Goal: Task Accomplishment & Management: Manage account settings

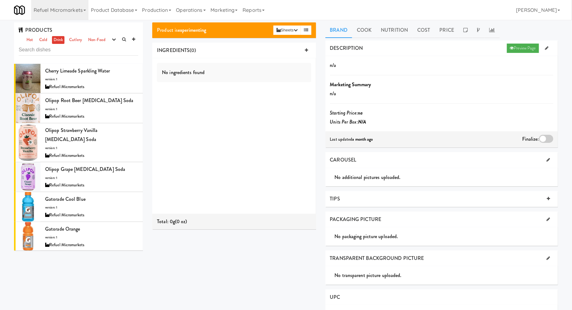
click at [67, 9] on link "Refuel Micromarkets" at bounding box center [59, 10] width 57 height 20
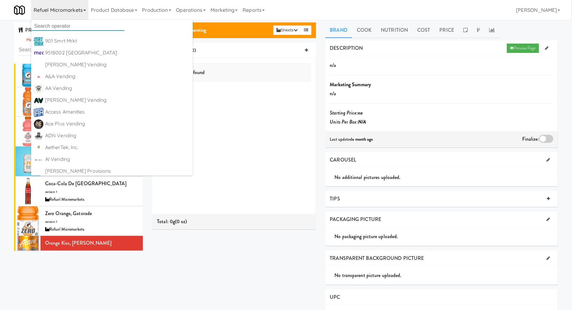
click at [63, 26] on input "text" at bounding box center [77, 25] width 93 height 9
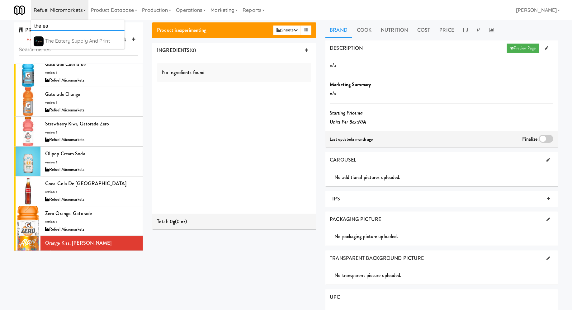
type input "the ea"
click at [73, 46] on div "The Eatery Supply and Print https://classic.micromart.com/recipes/30294?operato…" at bounding box center [83, 41] width 77 height 10
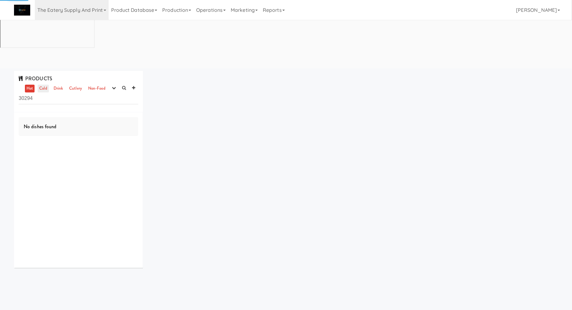
click at [46, 85] on link "Cold" at bounding box center [43, 89] width 11 height 8
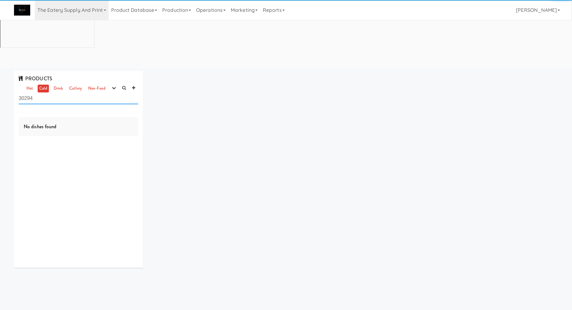
click at [43, 93] on input "30294" at bounding box center [78, 99] width 119 height 12
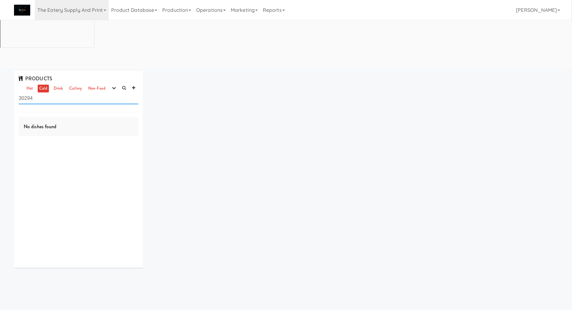
click at [43, 93] on input "30294" at bounding box center [78, 99] width 119 height 12
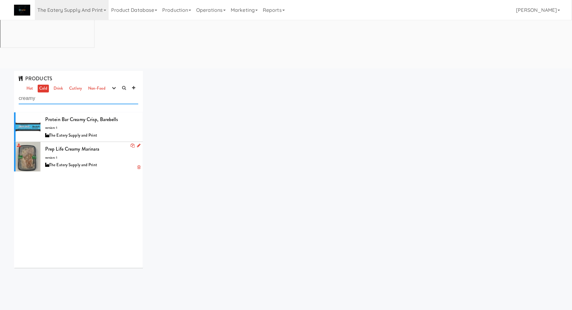
type input "creamy"
click at [109, 144] on div "Prep Life Creamy Marinara version: 1 The Eatery Supply and Print" at bounding box center [91, 156] width 93 height 25
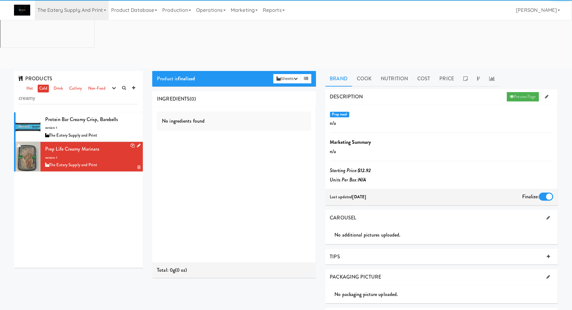
click at [139, 143] on icon at bounding box center [138, 145] width 3 height 4
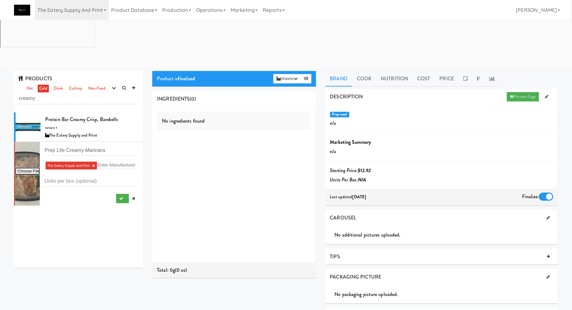
click at [26, 167] on input "file" at bounding box center [27, 171] width 25 height 8
type input "C:\fakepath\IMG_0333.jpeg"
click at [120, 194] on button "submit" at bounding box center [122, 198] width 13 height 9
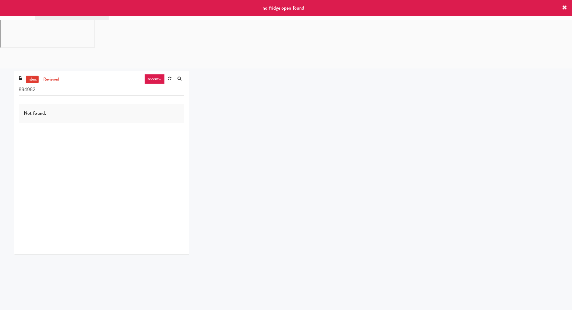
click at [155, 74] on link "recent" at bounding box center [154, 79] width 21 height 10
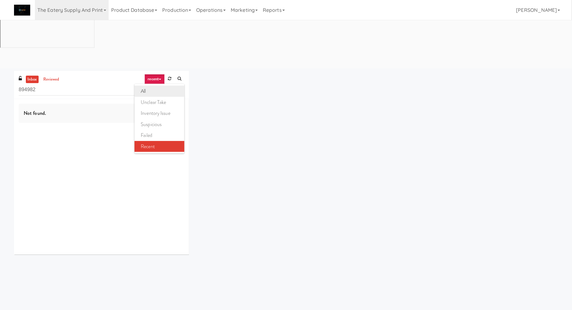
click at [156, 86] on link "all" at bounding box center [159, 91] width 50 height 11
click at [85, 15] on link "The Eatery Supply and Print" at bounding box center [72, 10] width 74 height 20
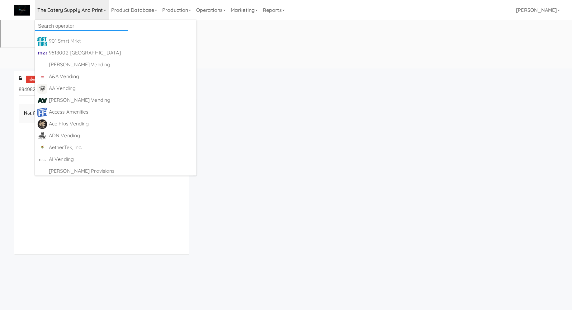
click at [86, 23] on input "text" at bounding box center [81, 25] width 93 height 9
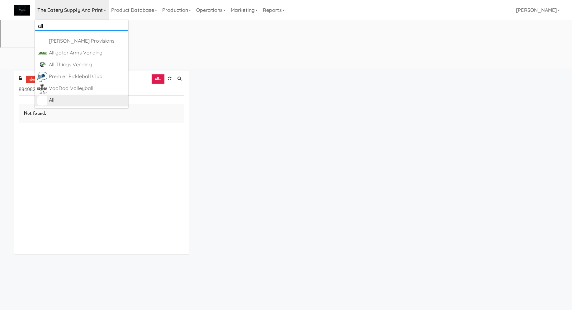
type input "all"
click at [66, 103] on div "All" at bounding box center [87, 100] width 77 height 9
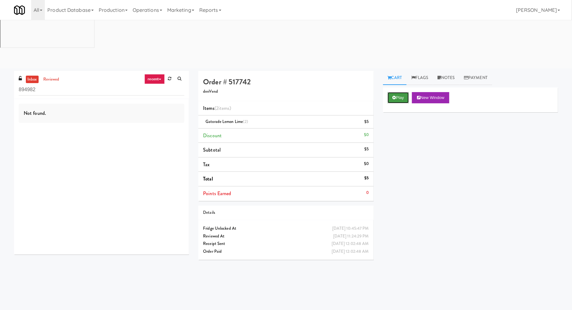
click at [390, 92] on button "Play" at bounding box center [397, 97] width 21 height 11
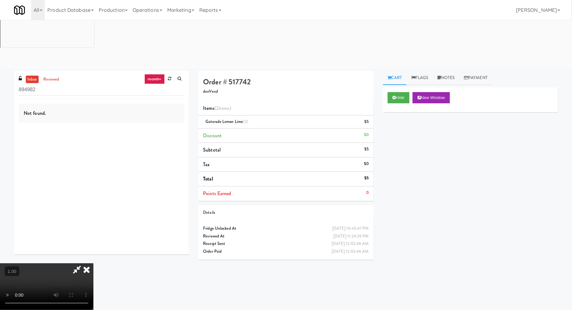
click at [93, 263] on video at bounding box center [46, 286] width 93 height 47
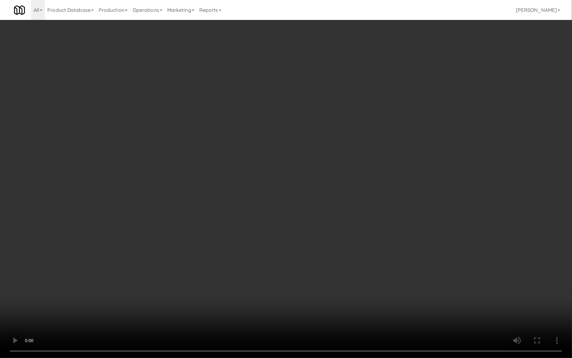
click at [114, 270] on video at bounding box center [286, 179] width 572 height 358
click at [127, 237] on video at bounding box center [286, 179] width 572 height 358
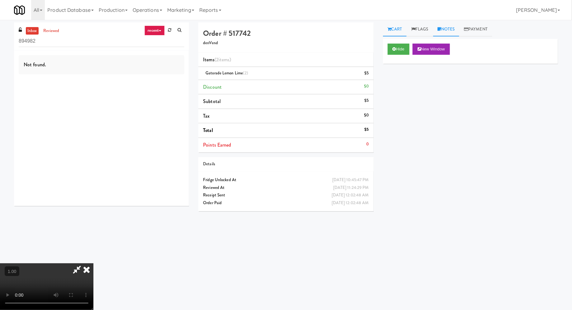
click at [451, 28] on link "Notes" at bounding box center [446, 29] width 26 height 14
click at [415, 87] on p at bounding box center [470, 85] width 165 height 7
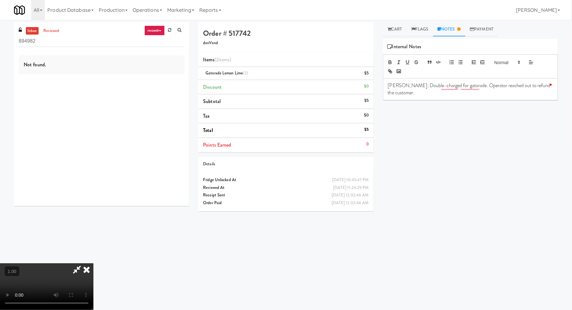
click at [555, 87] on div "Mary: Double-charged for gatorade. Operator reached out to refund the customer." at bounding box center [470, 88] width 174 height 21
click at [316, 58] on li "Items (2 items )" at bounding box center [285, 60] width 175 height 15
click at [455, 55] on div at bounding box center [470, 66] width 175 height 24
click at [93, 263] on icon at bounding box center [87, 269] width 14 height 12
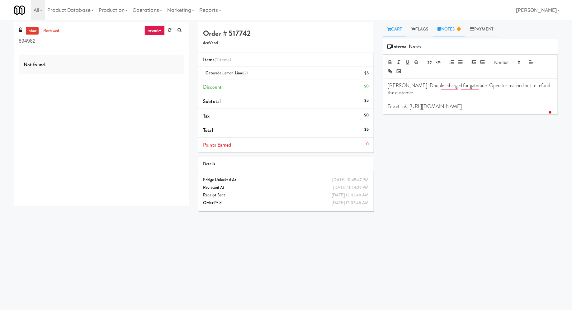
click at [396, 31] on link "Cart" at bounding box center [395, 29] width 24 height 14
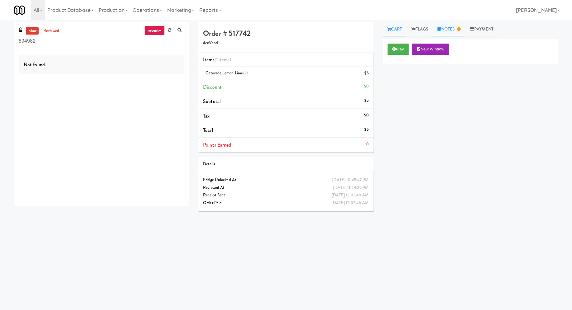
click at [457, 28] on link "Notes" at bounding box center [449, 29] width 32 height 14
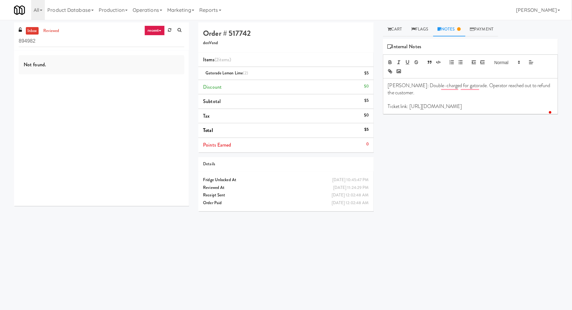
click at [511, 85] on p "Mary: Double-charged for gatorade. Operator reached out to refund the customer." at bounding box center [470, 89] width 165 height 14
click at [463, 157] on div "Play New Window Primary Flag Clear Flag if unable to determine what was taken o…" at bounding box center [470, 155] width 175 height 233
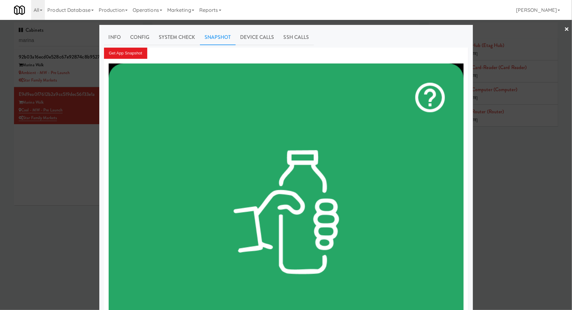
click at [47, 37] on div at bounding box center [286, 155] width 572 height 310
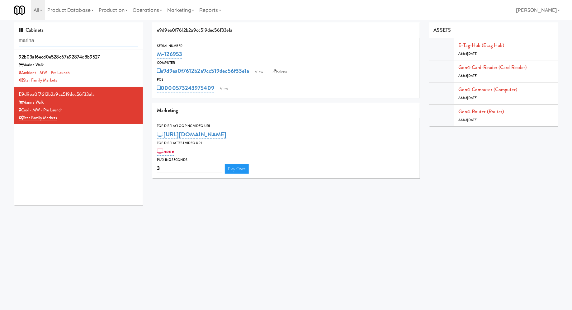
click at [47, 37] on input "marina" at bounding box center [78, 41] width 119 height 12
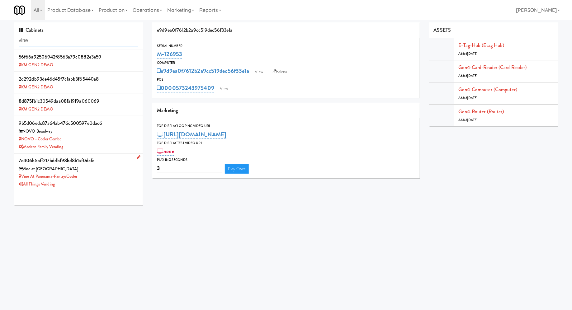
type input "vine"
click at [125, 181] on div "All Things Vending" at bounding box center [78, 184] width 119 height 8
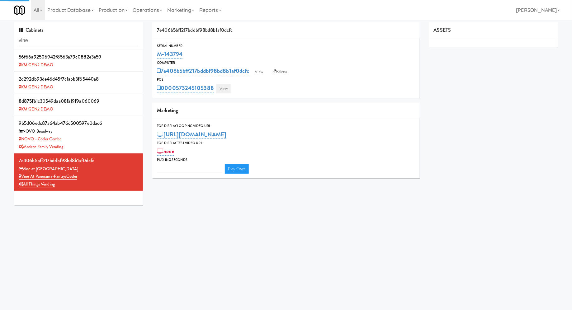
type input "3"
click at [225, 88] on link "View" at bounding box center [223, 88] width 14 height 9
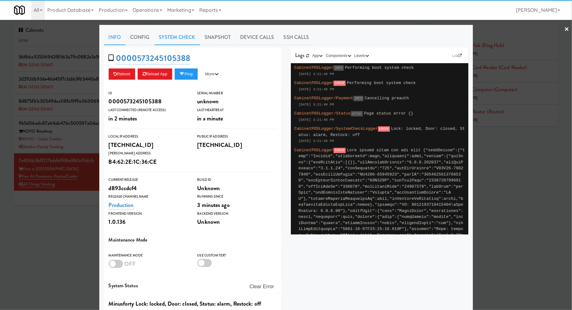
click at [180, 43] on link "System Check" at bounding box center [176, 38] width 45 height 16
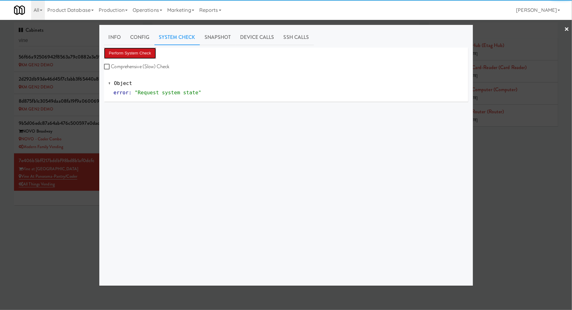
click at [142, 53] on button "Perform System Check" at bounding box center [130, 53] width 52 height 11
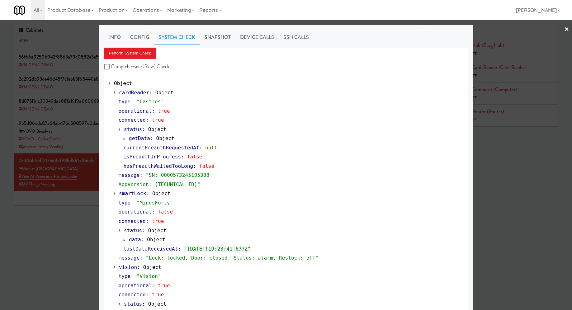
click at [56, 204] on div at bounding box center [286, 155] width 572 height 310
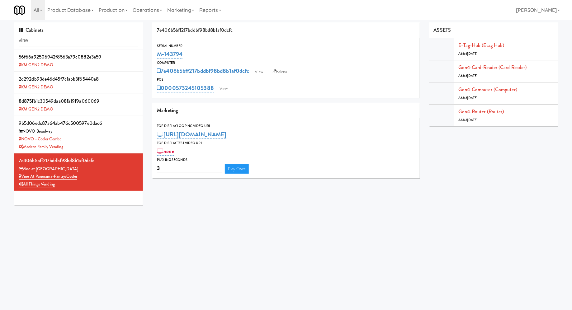
click at [193, 56] on div "M-143794" at bounding box center [286, 54] width 258 height 11
drag, startPoint x: 87, startPoint y: 178, endPoint x: 22, endPoint y: 176, distance: 64.1
click at [22, 176] on div "Vine at Panorama-Pantry/Cooler" at bounding box center [78, 177] width 119 height 8
copy link "Vine at Panorama-Pantry/Cooler"
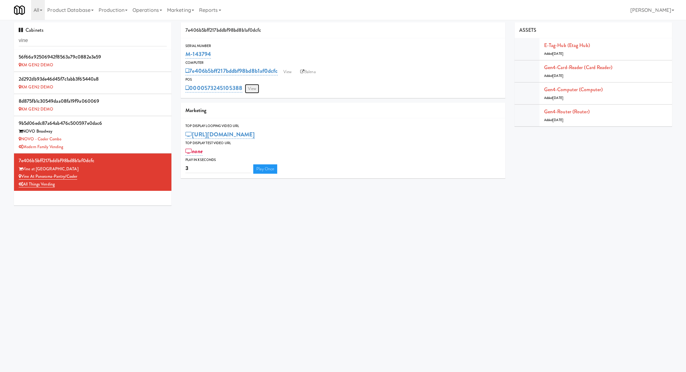
click at [249, 91] on link "View" at bounding box center [252, 88] width 14 height 9
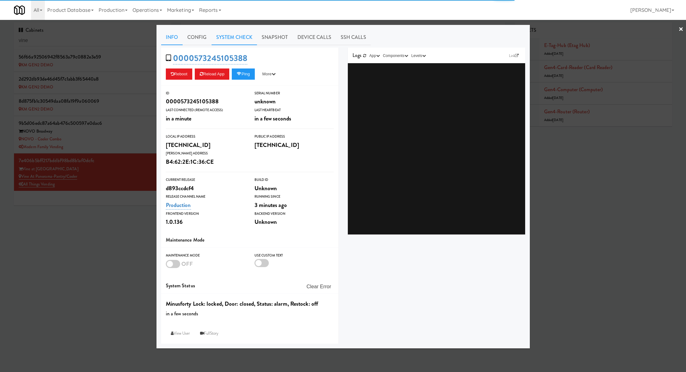
click at [226, 30] on link "System Check" at bounding box center [234, 38] width 45 height 16
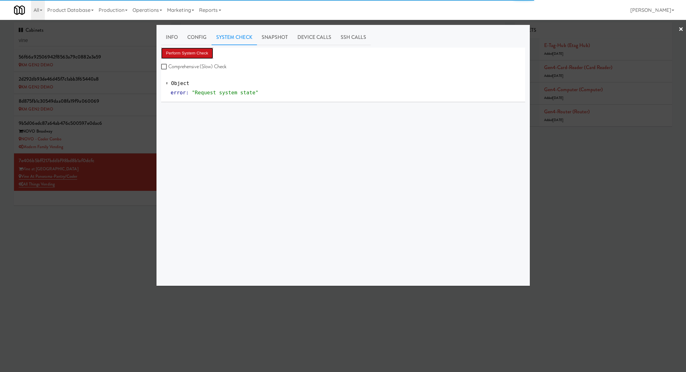
click at [204, 53] on button "Perform System Check" at bounding box center [187, 53] width 52 height 11
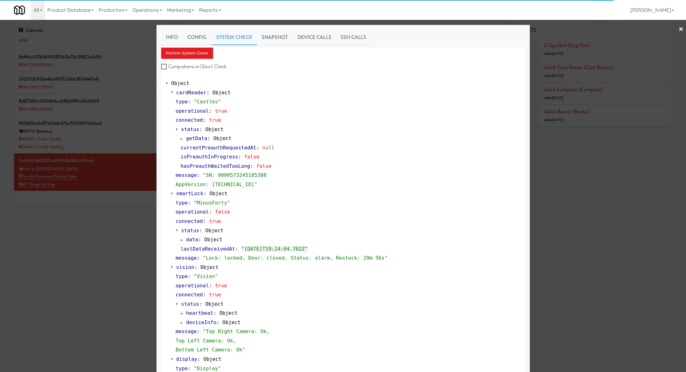
click at [198, 60] on div "Perform System Check Comprehensive (Slow) Check" at bounding box center [343, 60] width 364 height 24
click at [198, 54] on button "Perform System Check" at bounding box center [187, 53] width 52 height 11
click at [320, 40] on link "Device Calls" at bounding box center [314, 38] width 43 height 16
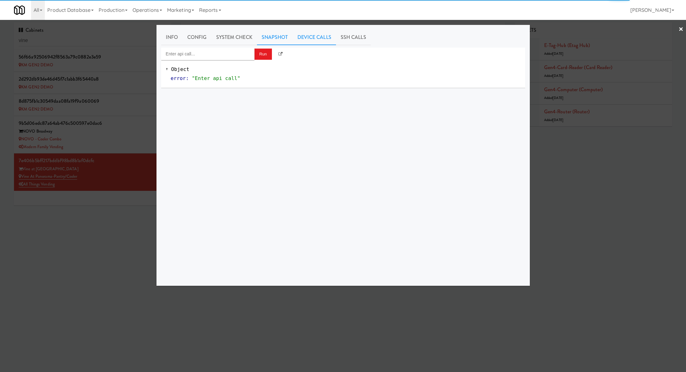
click at [278, 35] on link "Snapshot" at bounding box center [275, 38] width 36 height 16
click at [195, 51] on button "Get App Snapshot" at bounding box center [182, 53] width 43 height 11
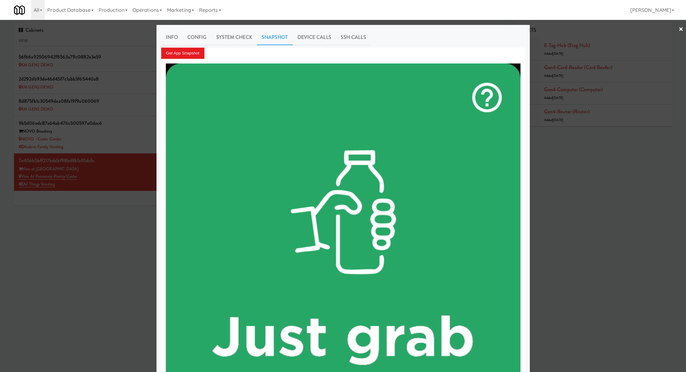
click at [55, 46] on div at bounding box center [343, 186] width 686 height 372
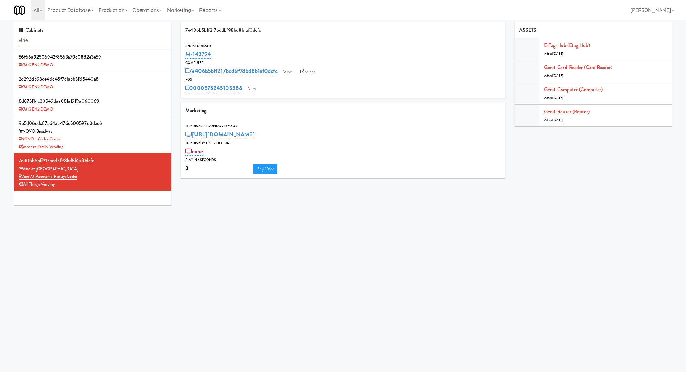
click at [55, 42] on input "vine" at bounding box center [93, 41] width 148 height 12
paste input "The Sur - Cooler"
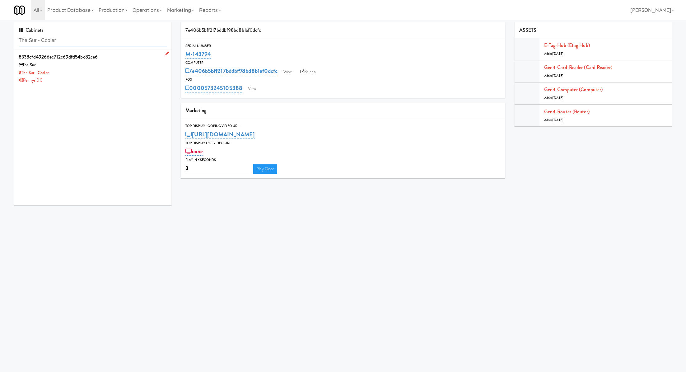
type input "The Sur - Cooler"
click at [132, 64] on div "The Sur" at bounding box center [93, 65] width 148 height 8
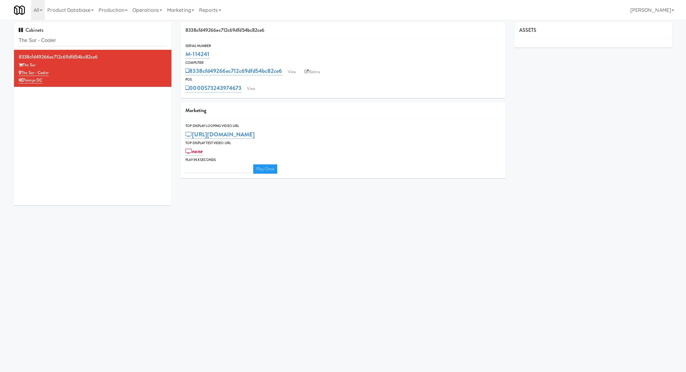
type input "3"
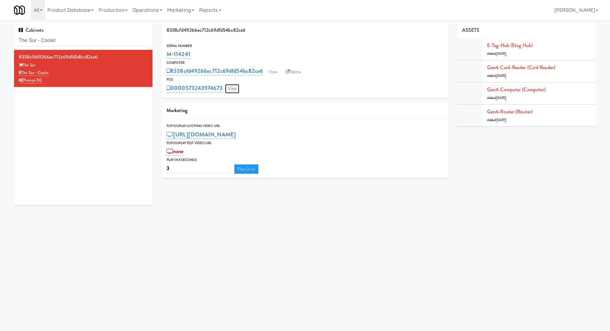
click at [235, 88] on link "View" at bounding box center [232, 88] width 14 height 9
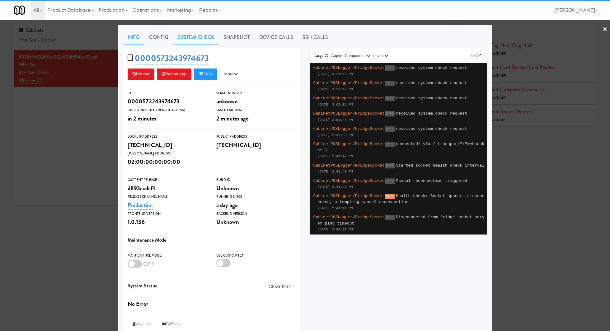
click at [187, 44] on link "System Check" at bounding box center [195, 38] width 45 height 16
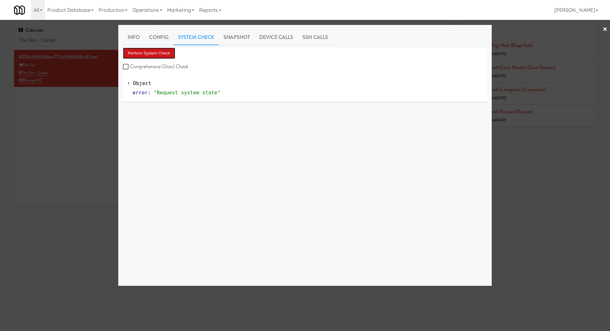
click at [165, 49] on button "Perform System Check" at bounding box center [149, 53] width 52 height 11
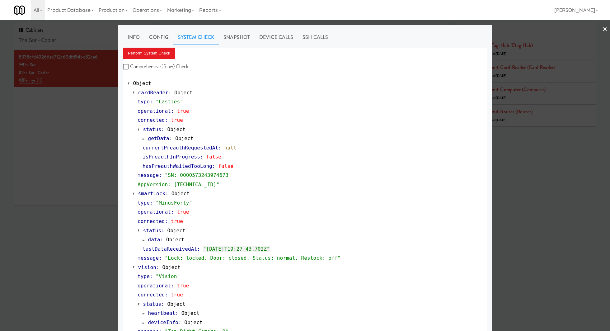
click at [101, 38] on div at bounding box center [305, 165] width 610 height 331
click at [101, 38] on input "The Sur - Cooler" at bounding box center [83, 41] width 129 height 12
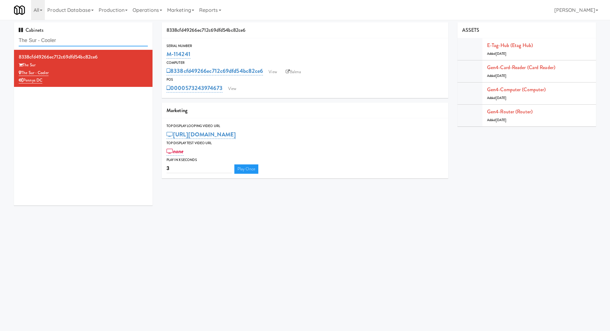
click at [101, 38] on input "The Sur - Cooler" at bounding box center [83, 41] width 129 height 12
paste input "Cornish Brewery- Coole"
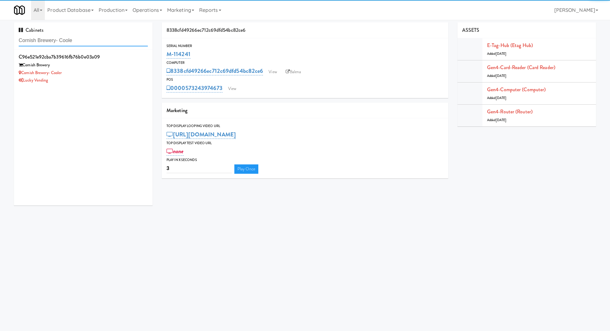
type input "Cornish Brewery- Coole"
click at [120, 78] on div "Lucky Vending" at bounding box center [83, 81] width 129 height 8
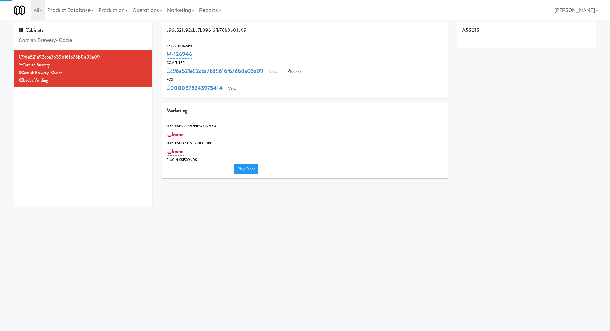
type input "3"
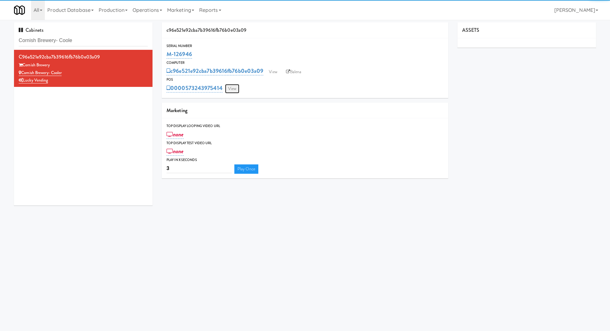
click at [238, 86] on link "View" at bounding box center [232, 88] width 14 height 9
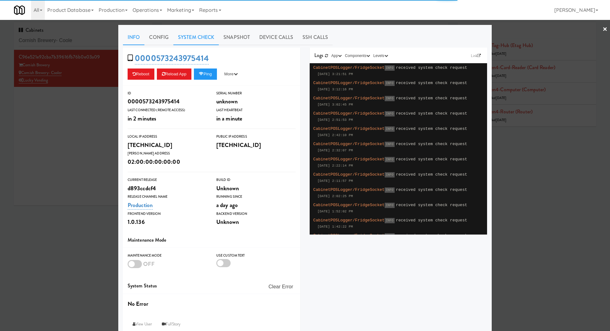
click at [203, 41] on link "System Check" at bounding box center [195, 38] width 45 height 16
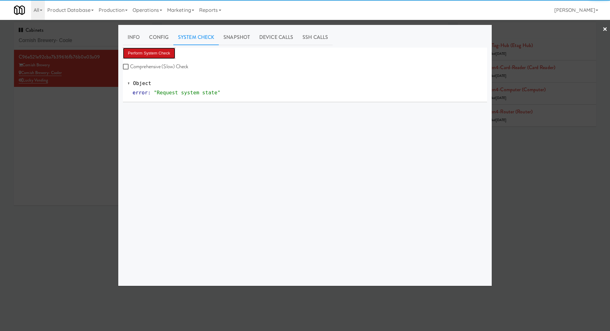
click at [166, 54] on button "Perform System Check" at bounding box center [149, 53] width 52 height 11
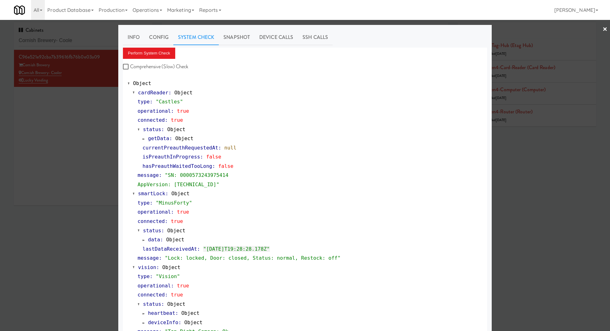
click at [98, 40] on div at bounding box center [305, 165] width 610 height 331
click at [98, 40] on input "Cornish Brewery- Coole" at bounding box center [83, 41] width 129 height 12
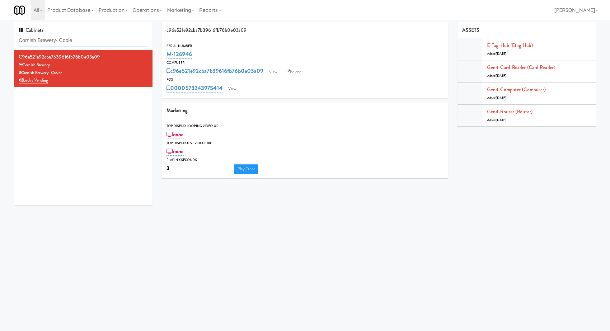
click at [98, 40] on input "Cornish Brewery- Coole" at bounding box center [83, 41] width 129 height 12
paste input "La Plaza - Cooler 3 Top"
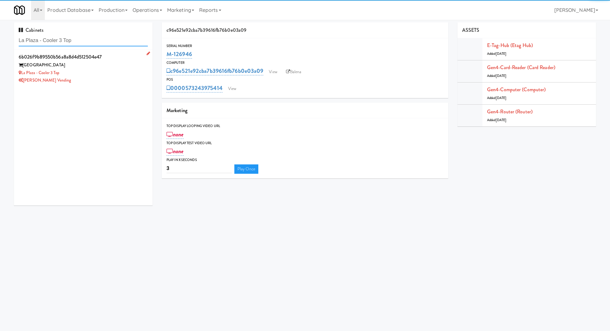
type input "La Plaza - Cooler 3 Top"
click at [119, 77] on div "[PERSON_NAME] Vending" at bounding box center [83, 81] width 129 height 8
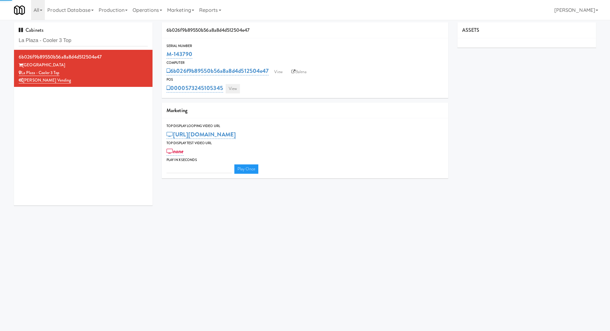
type input "3"
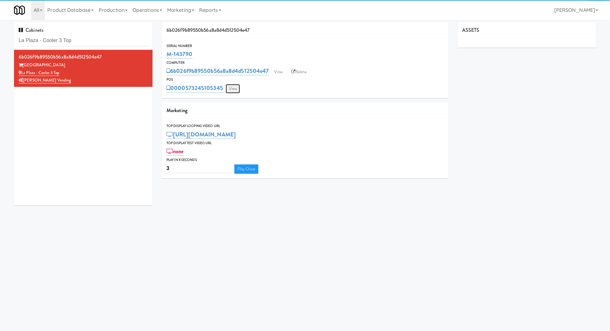
click at [234, 86] on link "View" at bounding box center [233, 88] width 14 height 9
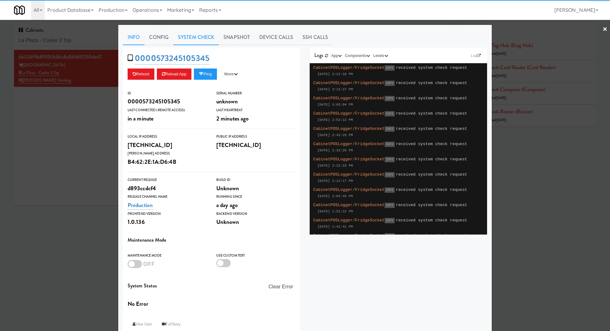
click at [193, 38] on link "System Check" at bounding box center [195, 38] width 45 height 16
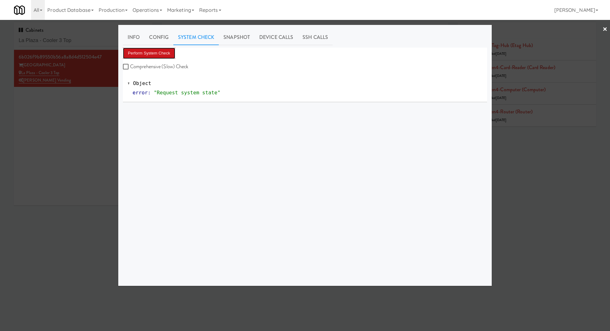
click at [163, 54] on button "Perform System Check" at bounding box center [149, 53] width 52 height 11
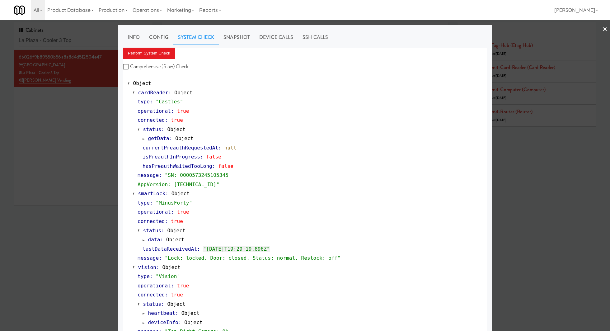
click at [118, 103] on div "Info Config System Check Snapshot Device Calls SSH Calls Perform System Check C…" at bounding box center [304, 254] width 373 height 458
click at [64, 115] on div at bounding box center [305, 165] width 610 height 331
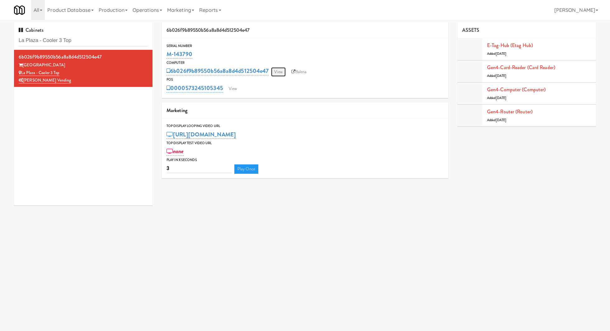
click at [274, 70] on link "View" at bounding box center [278, 71] width 14 height 9
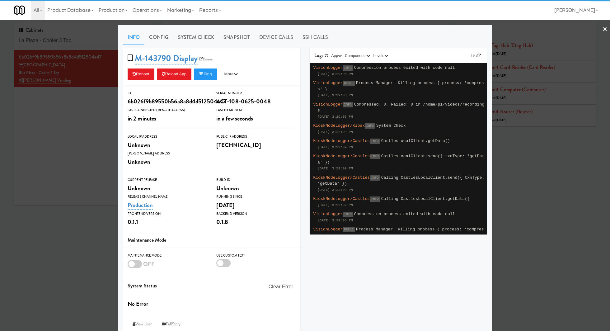
click at [193, 40] on link "System Check" at bounding box center [195, 38] width 45 height 16
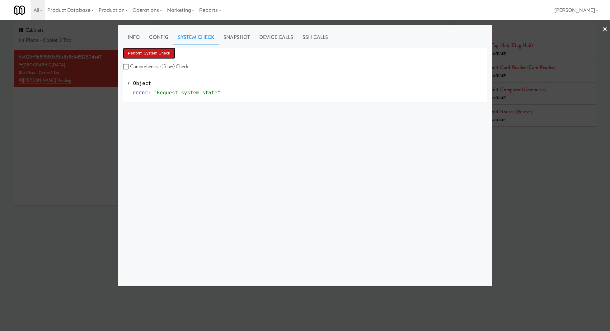
click at [171, 57] on button "Perform System Check" at bounding box center [149, 53] width 52 height 11
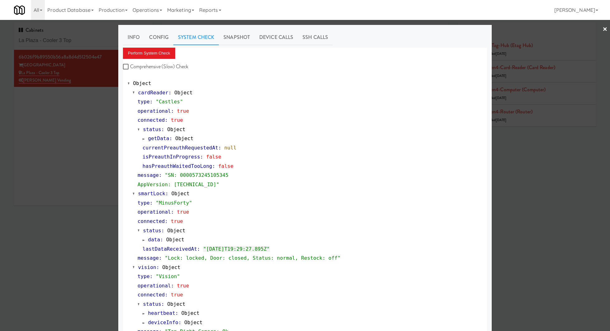
click at [83, 36] on div at bounding box center [305, 165] width 610 height 331
click at [83, 36] on input "La Plaza - Cooler 3 Top" at bounding box center [83, 41] width 129 height 12
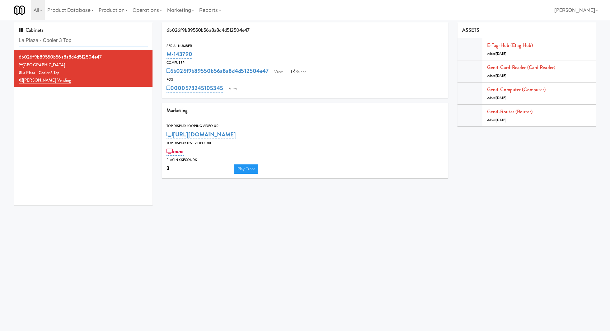
click at [83, 36] on input "La Plaza - Cooler 3 Top" at bounding box center [83, 41] width 129 height 12
paste input "222 W Erie - Left - Fridg"
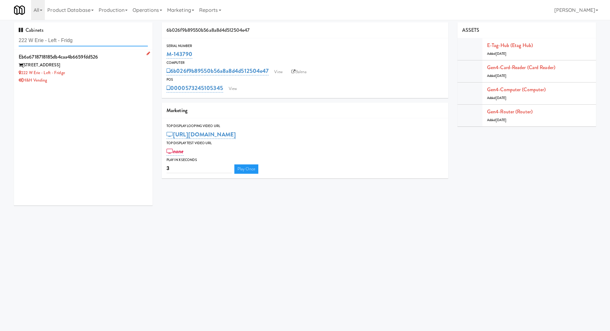
type input "222 W Erie - Left - Fridg"
click at [124, 73] on div "222 W Erie - Left - Fridge" at bounding box center [83, 73] width 129 height 8
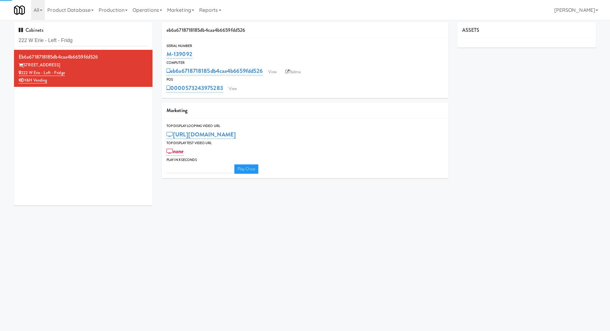
type input "3"
click at [236, 93] on link "View" at bounding box center [233, 88] width 14 height 9
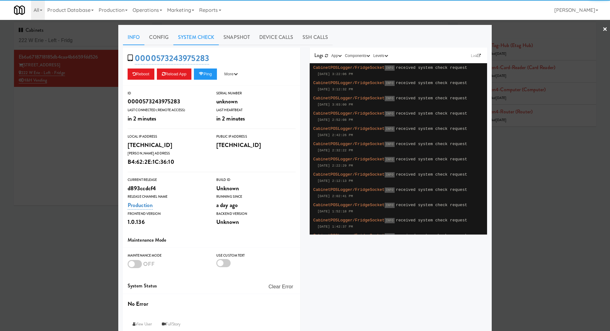
click at [189, 38] on link "System Check" at bounding box center [195, 38] width 45 height 16
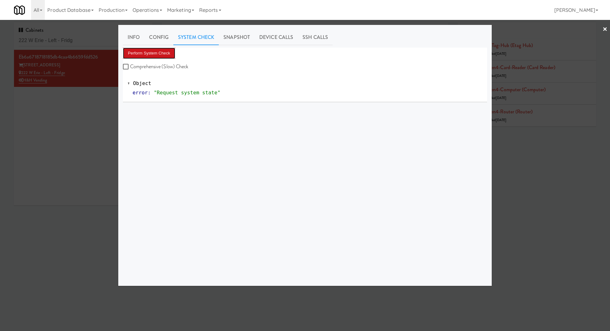
click at [161, 54] on button "Perform System Check" at bounding box center [149, 53] width 52 height 11
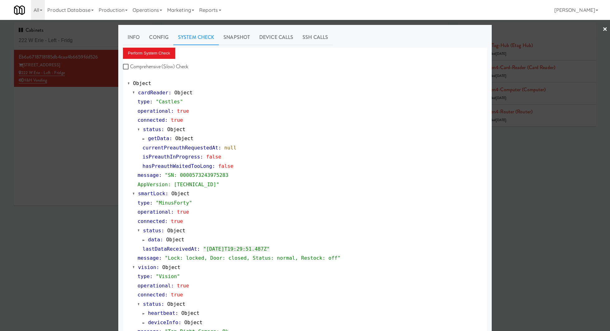
click at [116, 104] on div at bounding box center [305, 165] width 610 height 331
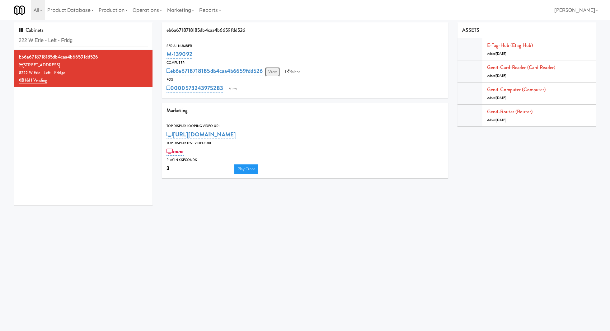
click at [278, 70] on link "View" at bounding box center [272, 71] width 14 height 9
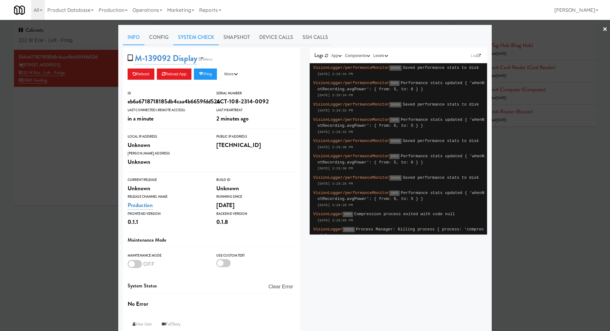
click at [194, 39] on link "System Check" at bounding box center [195, 38] width 45 height 16
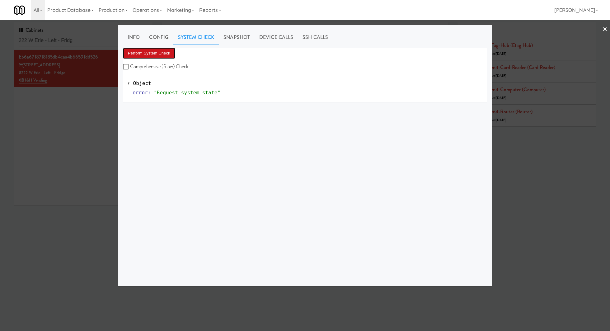
click at [157, 57] on button "Perform System Check" at bounding box center [149, 53] width 52 height 11
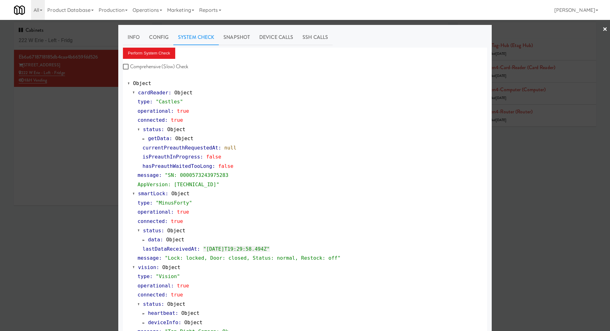
click at [93, 42] on div at bounding box center [305, 165] width 610 height 331
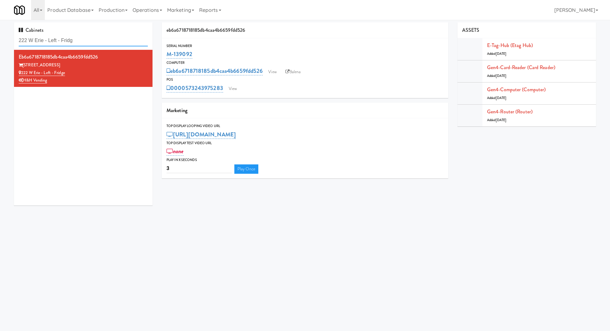
click at [93, 42] on input "222 W Erie - Left - Fridg" at bounding box center [83, 41] width 129 height 12
paste input "Flats at San Tan-Fridge:"
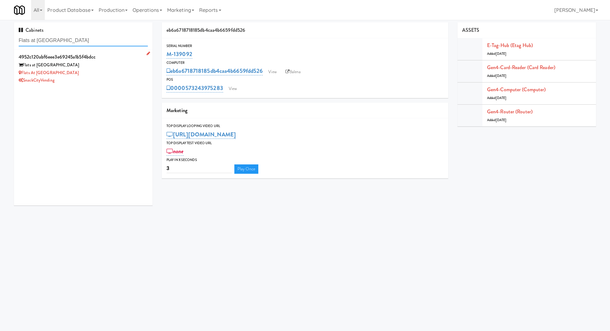
type input "Flats at San Tan-Fridge"
click at [106, 73] on div "Flats at San Tan-Fridge" at bounding box center [83, 73] width 129 height 8
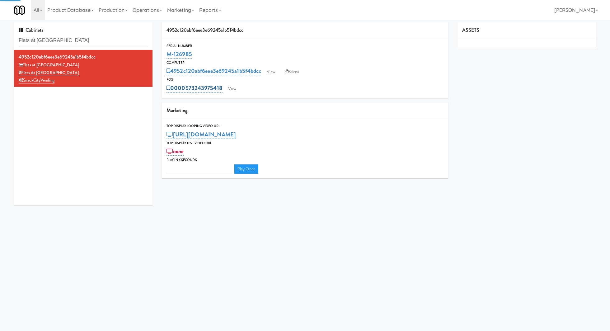
type input "3"
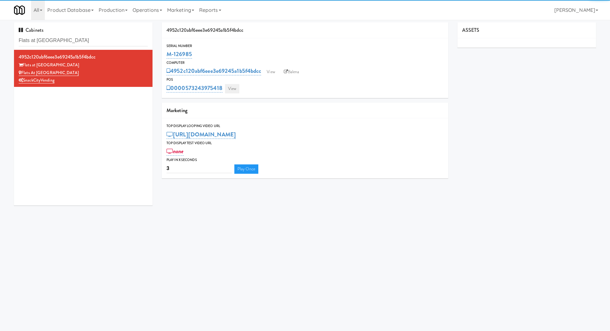
click at [231, 88] on link "View" at bounding box center [232, 88] width 14 height 9
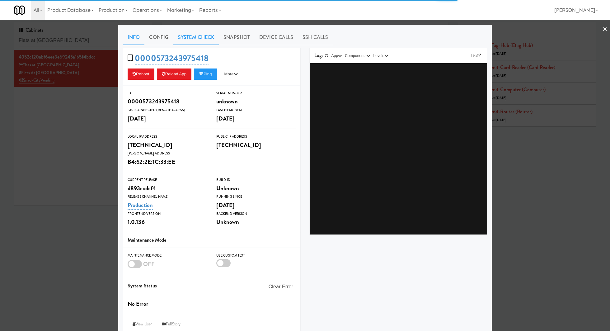
click at [197, 37] on link "System Check" at bounding box center [195, 38] width 45 height 16
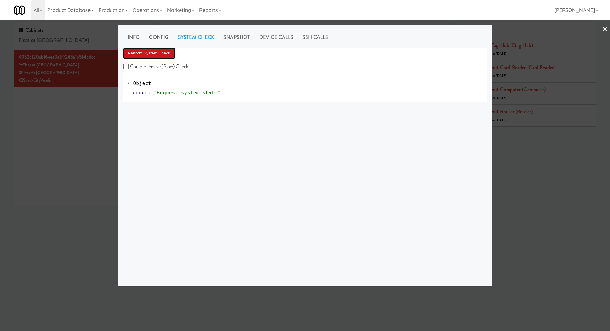
click at [167, 51] on button "Perform System Check" at bounding box center [149, 53] width 52 height 11
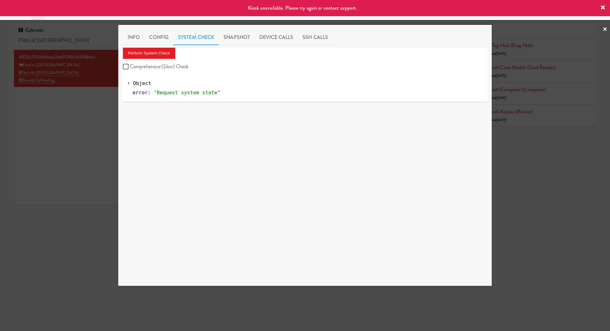
click at [63, 122] on div at bounding box center [305, 165] width 610 height 331
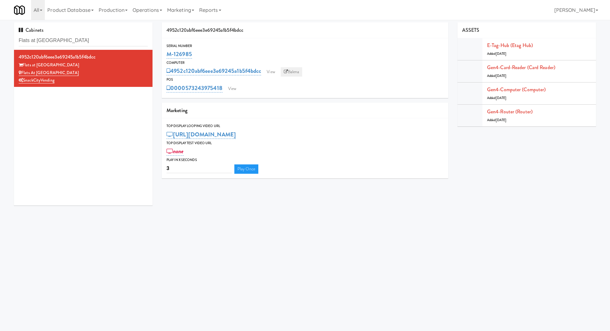
click at [291, 70] on link "Balena" at bounding box center [292, 71] width 22 height 9
click at [229, 89] on link "View" at bounding box center [232, 88] width 14 height 9
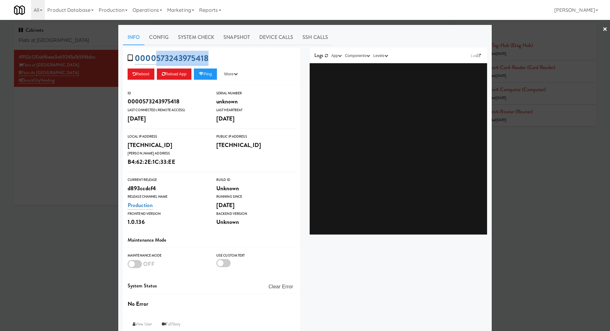
drag, startPoint x: 220, startPoint y: 58, endPoint x: 154, endPoint y: 58, distance: 66.3
click at [154, 58] on div "0000573243975418 Reboot Reload App Ping More Ping Server Restart Server Force R…" at bounding box center [211, 67] width 177 height 38
copy link "573243975418"
click at [96, 36] on div at bounding box center [305, 165] width 610 height 331
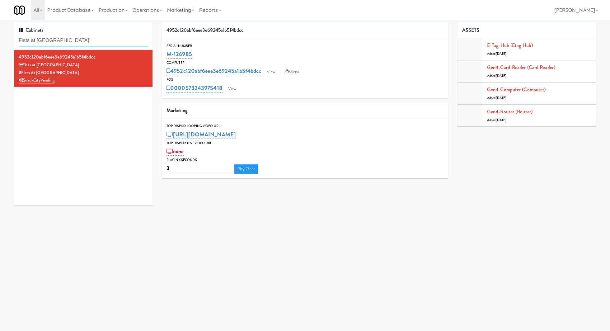
click at [96, 36] on input "Flats at San Tan-Fridge" at bounding box center [83, 41] width 129 height 12
drag, startPoint x: 201, startPoint y: 55, endPoint x: 164, endPoint y: 54, distance: 36.4
click at [164, 53] on div "Serial Number M-126985" at bounding box center [305, 51] width 286 height 17
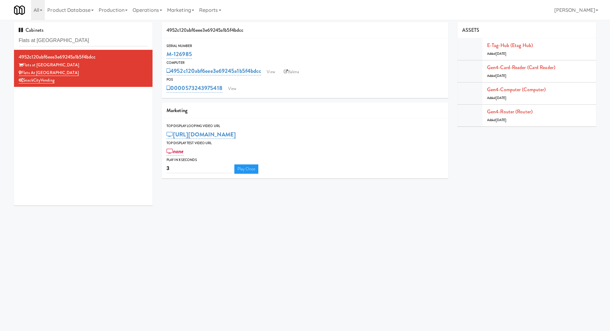
copy link "M-126985"
click at [75, 41] on input "Flats at San Tan-Fridge" at bounding box center [83, 41] width 129 height 12
paste input "Ghost Lab - Cool"
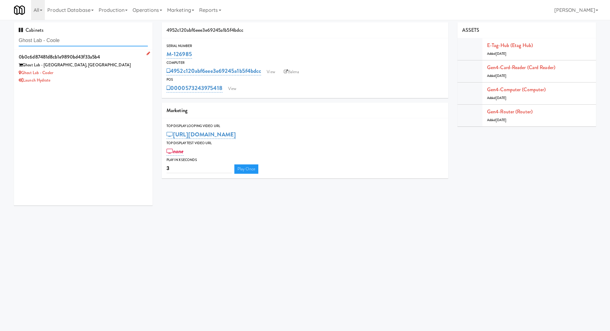
type input "Ghost Lab - Coole"
click at [98, 80] on div "Launch Hydrate" at bounding box center [83, 81] width 129 height 8
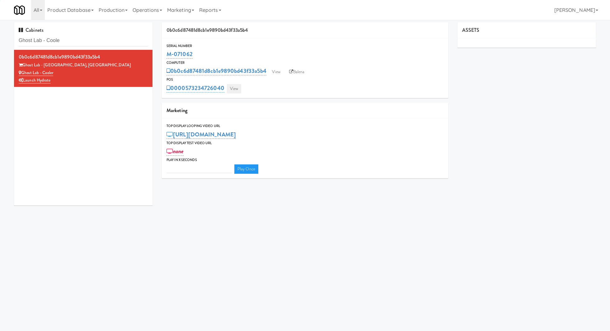
type input "3"
click at [229, 92] on link "View" at bounding box center [234, 88] width 14 height 9
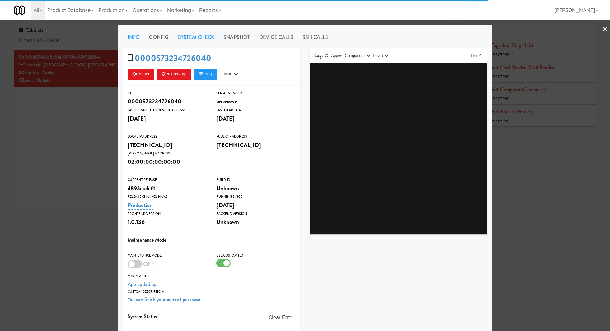
click at [203, 37] on link "System Check" at bounding box center [195, 38] width 45 height 16
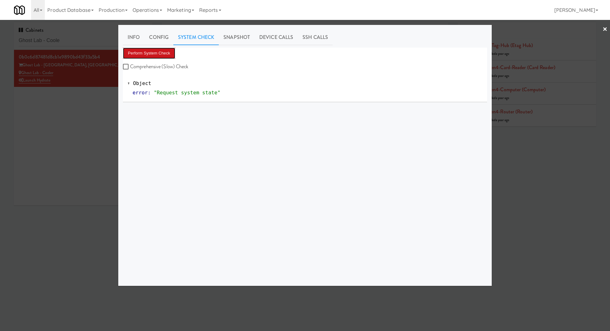
click at [169, 55] on button "Perform System Check" at bounding box center [149, 53] width 52 height 11
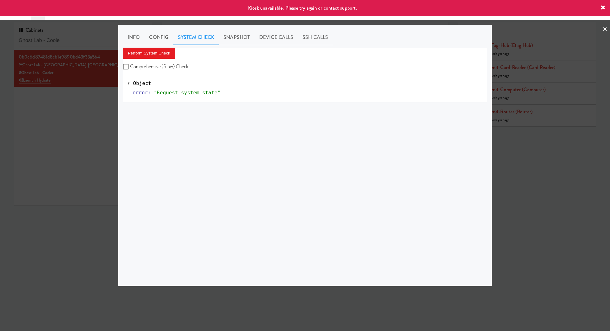
click at [67, 114] on div at bounding box center [305, 165] width 610 height 331
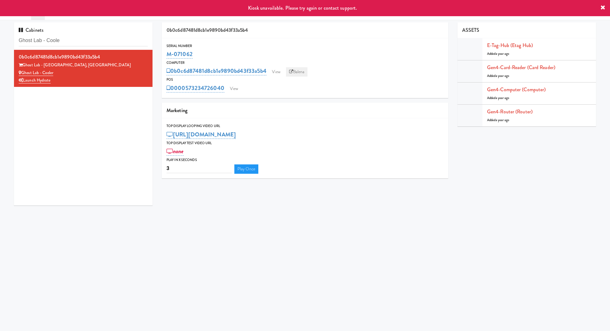
click at [303, 72] on link "Balena" at bounding box center [297, 71] width 22 height 9
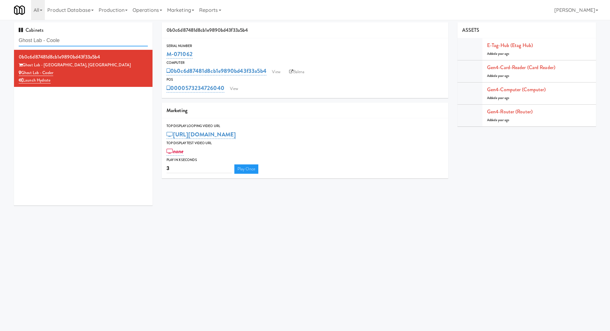
click at [71, 41] on input "Ghost Lab - Coole" at bounding box center [83, 41] width 129 height 12
paste input "Park on First - Mailroom 2 - Coo"
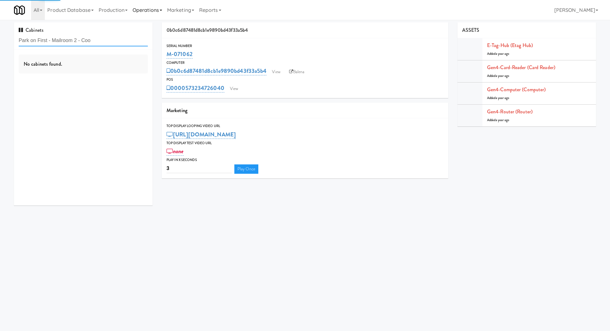
type input "Park on First - Mailroom 2 - Coo"
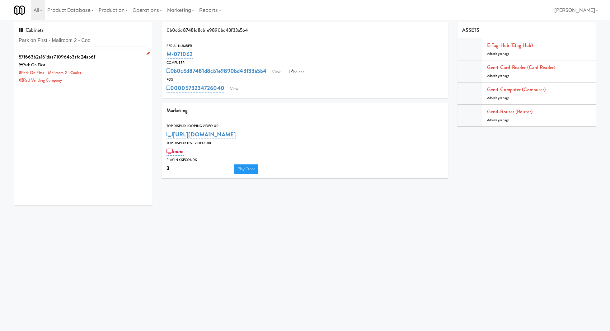
click at [120, 76] on div "Park on First - Mailroom 2 - Cooler" at bounding box center [83, 73] width 129 height 8
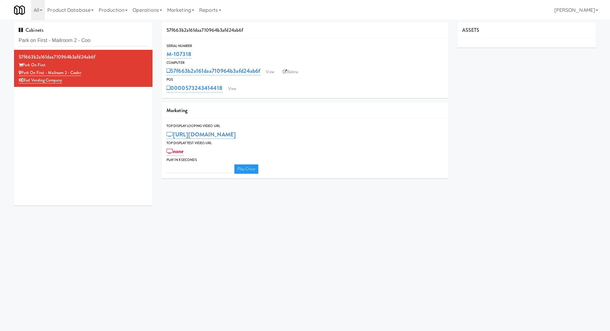
type input "3"
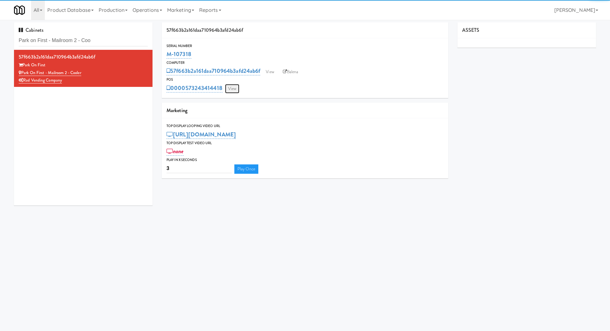
click at [235, 85] on link "View" at bounding box center [232, 88] width 14 height 9
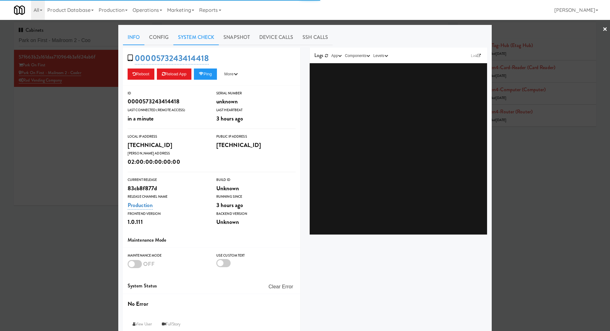
click at [203, 41] on link "System Check" at bounding box center [195, 38] width 45 height 16
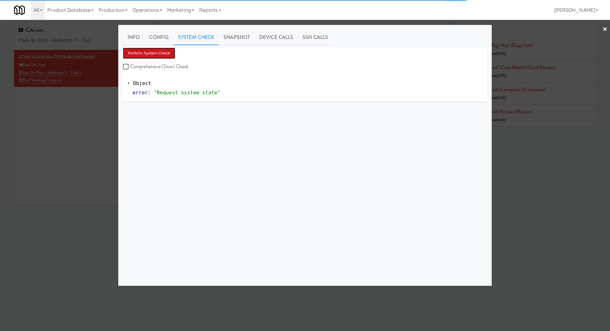
click at [165, 52] on button "Perform System Check" at bounding box center [149, 53] width 52 height 11
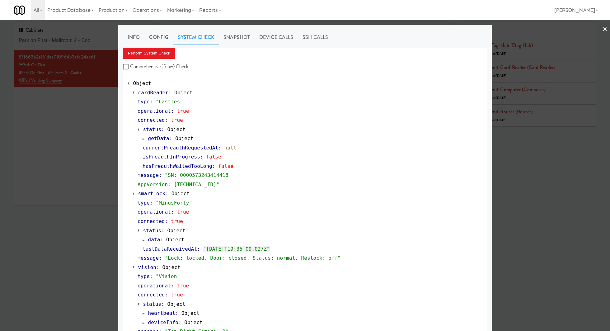
click at [99, 40] on div at bounding box center [305, 165] width 610 height 331
click at [99, 40] on input "Park on First - Mailroom 2 - Coo" at bounding box center [83, 41] width 129 height 12
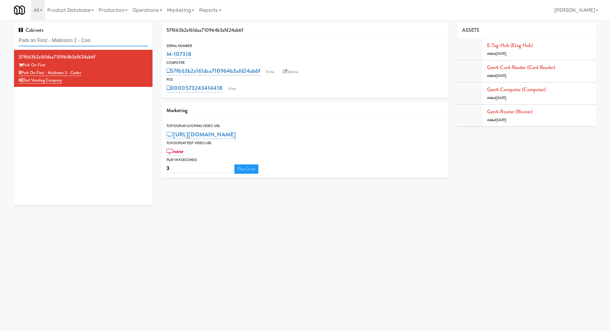
click at [99, 40] on input "Park on First - Mailroom 2 - Coo" at bounding box center [83, 41] width 129 height 12
paste input "730 N Clark - Right - Fridge"
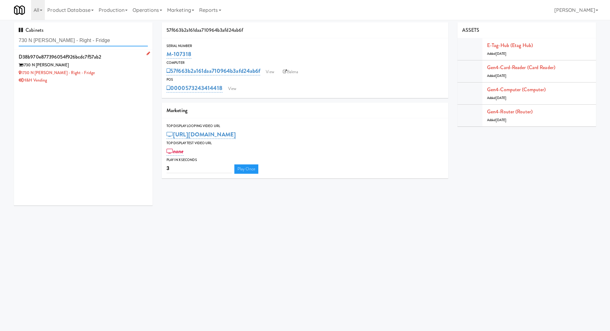
type input "730 N Clark - Right - Fridge"
click at [97, 73] on div "1730 N Clark - Right - Fridge" at bounding box center [83, 73] width 129 height 8
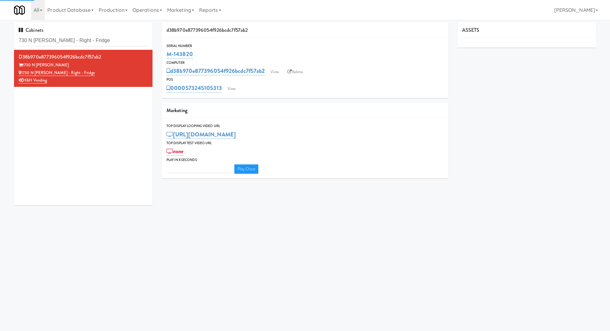
type input "3"
click at [235, 87] on link "View" at bounding box center [231, 88] width 14 height 9
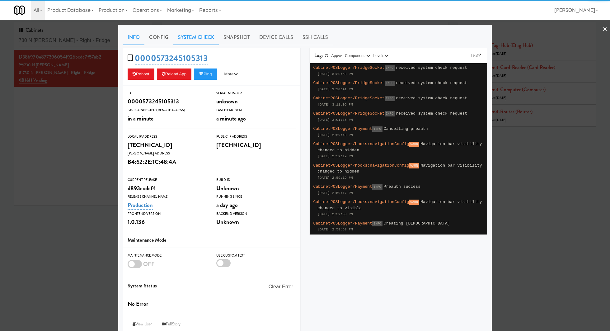
click at [196, 39] on link "System Check" at bounding box center [195, 38] width 45 height 16
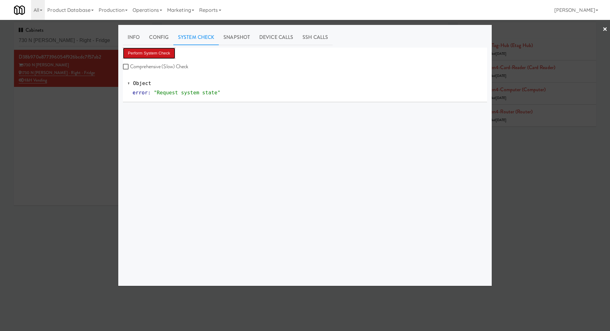
click at [161, 55] on button "Perform System Check" at bounding box center [149, 53] width 52 height 11
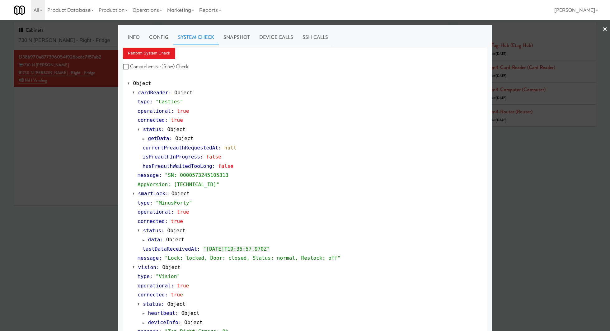
click at [96, 42] on div at bounding box center [305, 165] width 610 height 331
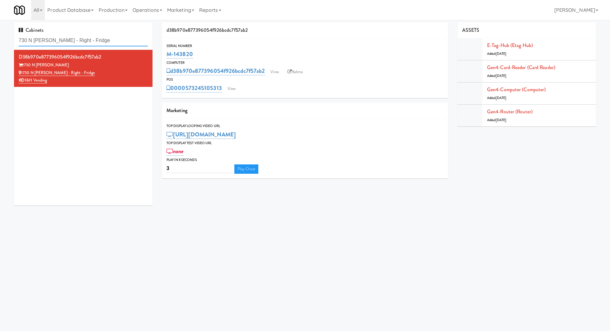
click at [96, 42] on input "730 N Clark - Right - Fridge" at bounding box center [83, 41] width 129 height 12
paste input "Terra Cooler"
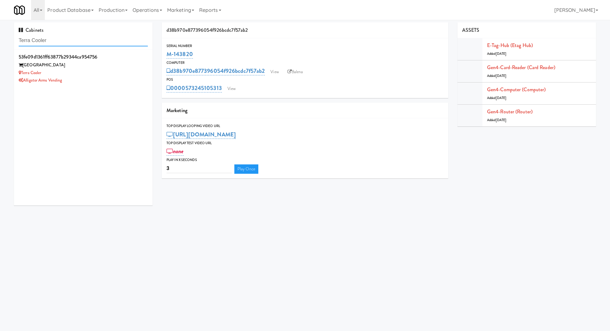
type input "Terra Cooler"
click at [100, 86] on li "53fe09d1361ff63877b29344ca954756 Terra House Terra Cooler Alligator Arms Vending" at bounding box center [83, 68] width 138 height 37
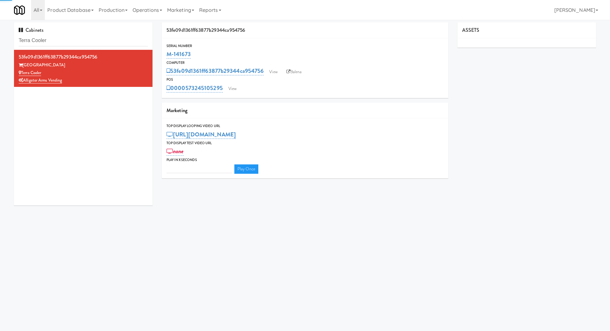
type input "3"
click at [234, 90] on link "View" at bounding box center [232, 88] width 14 height 9
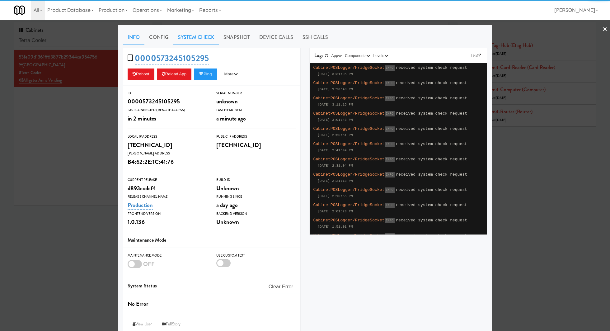
click at [187, 40] on link "System Check" at bounding box center [195, 38] width 45 height 16
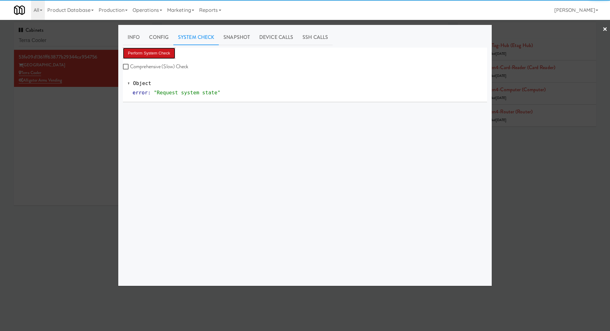
click at [163, 49] on button "Perform System Check" at bounding box center [149, 53] width 52 height 11
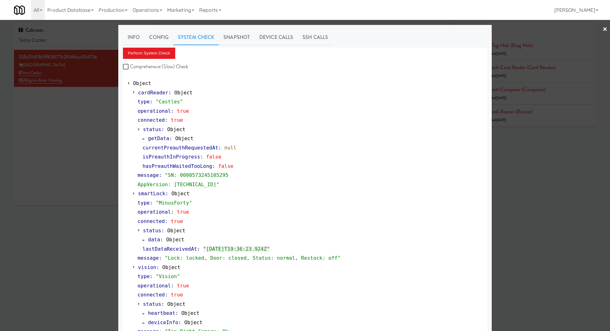
click at [91, 39] on div at bounding box center [305, 165] width 610 height 331
click at [91, 39] on input "Terra Cooler" at bounding box center [83, 41] width 129 height 12
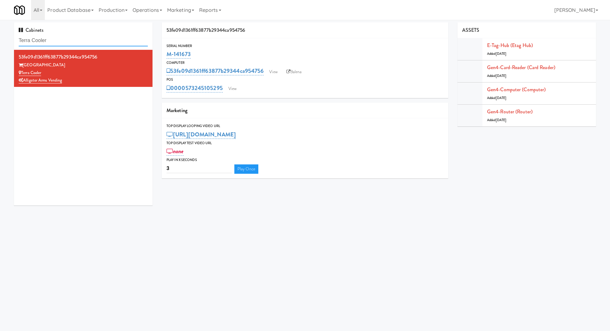
click at [91, 39] on input "Terra Cooler" at bounding box center [83, 41] width 129 height 12
paste input "Midtown205 - Drinks"
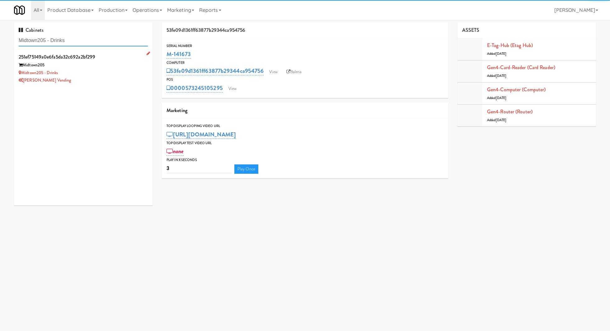
type input "Midtown205 - Drinks"
click at [127, 80] on div "[PERSON_NAME] Vending" at bounding box center [83, 81] width 129 height 8
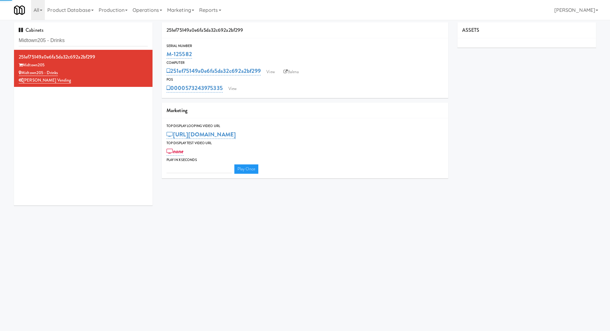
type input "3"
click at [238, 91] on link "View" at bounding box center [232, 88] width 14 height 9
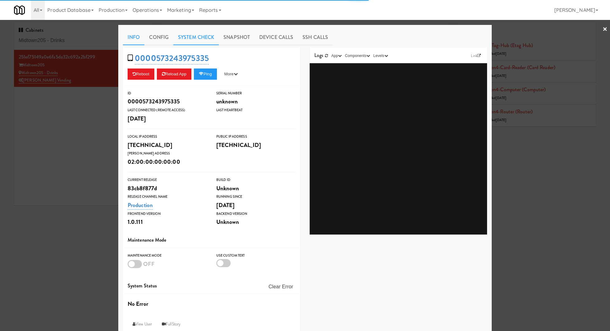
click at [201, 42] on link "System Check" at bounding box center [195, 38] width 45 height 16
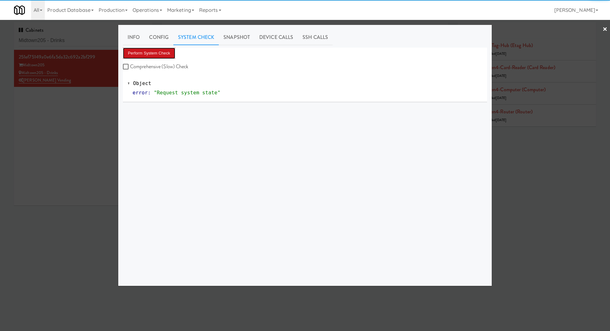
click at [173, 56] on button "Perform System Check" at bounding box center [149, 53] width 52 height 11
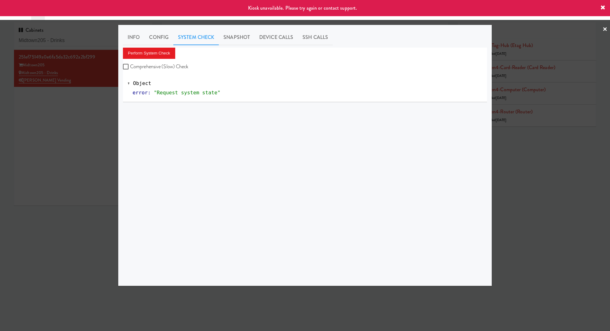
click at [75, 146] on div at bounding box center [305, 165] width 610 height 331
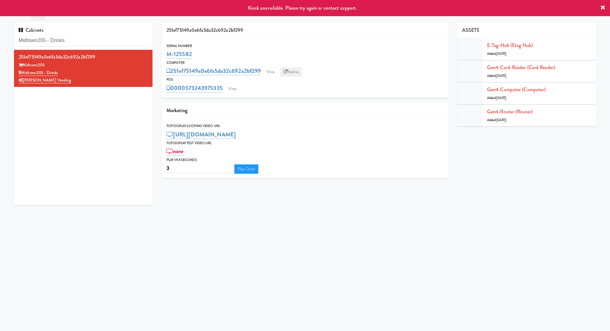
click at [286, 71] on icon at bounding box center [285, 72] width 4 height 4
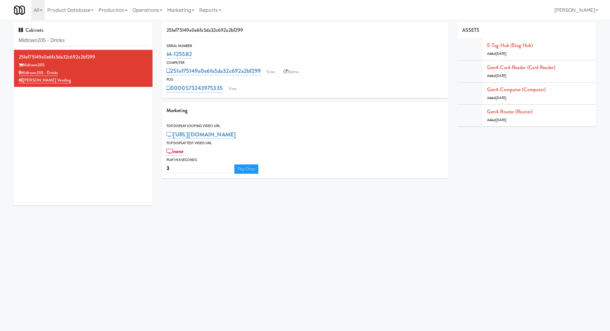
click at [234, 94] on div "Serial Number M-125582 Computer 251ef75149a0e6fa5da32c692a2bf299 View Balena PO…" at bounding box center [305, 68] width 286 height 60
click at [243, 92] on div "0000573243975335 View" at bounding box center [304, 88] width 277 height 11
click at [235, 87] on link "View" at bounding box center [232, 88] width 14 height 9
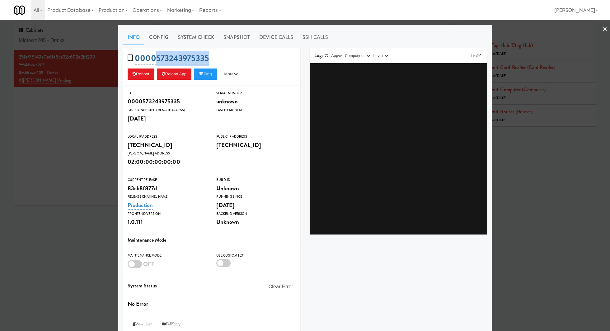
drag, startPoint x: 219, startPoint y: 60, endPoint x: 157, endPoint y: 60, distance: 61.9
click at [157, 60] on div "0000573243975335 Reboot Reload App Ping More Ping Server Restart Server Force R…" at bounding box center [211, 67] width 177 height 38
copy link "573243975335"
click at [23, 129] on div at bounding box center [305, 165] width 610 height 331
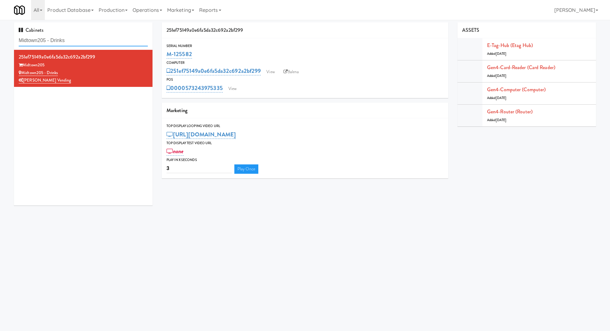
click at [87, 42] on input "Midtown205 - Drinks" at bounding box center [83, 41] width 129 height 12
click at [88, 39] on input "Midtown205 - Drinks" at bounding box center [83, 41] width 129 height 12
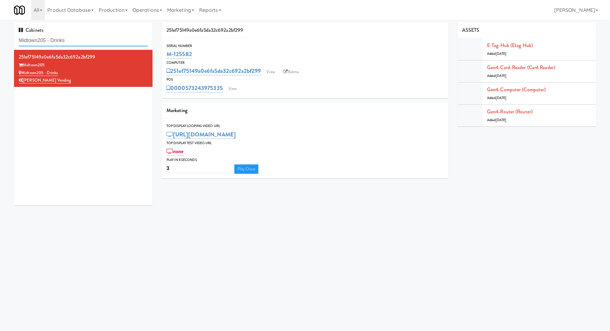
click at [88, 39] on input "Midtown205 - Drinks" at bounding box center [83, 41] width 129 height 12
paste input "Route #5"
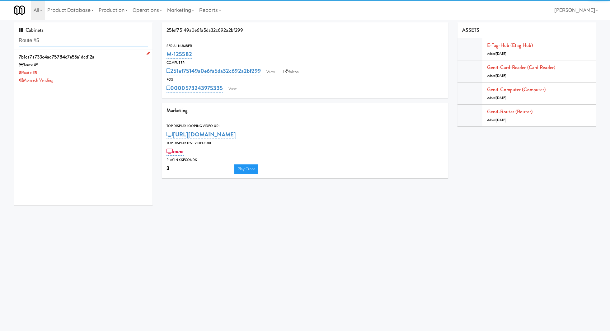
type input "Route #5"
click at [126, 76] on div "Route #5" at bounding box center [83, 73] width 129 height 8
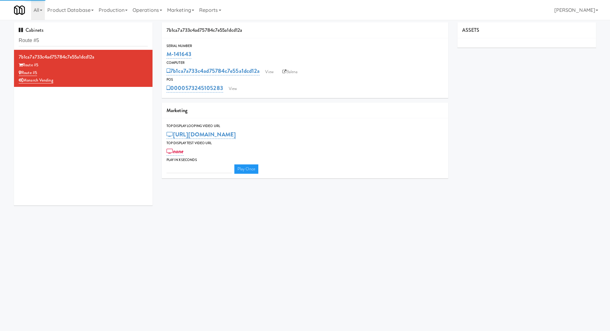
type input "3"
click at [231, 86] on link "View" at bounding box center [233, 88] width 14 height 9
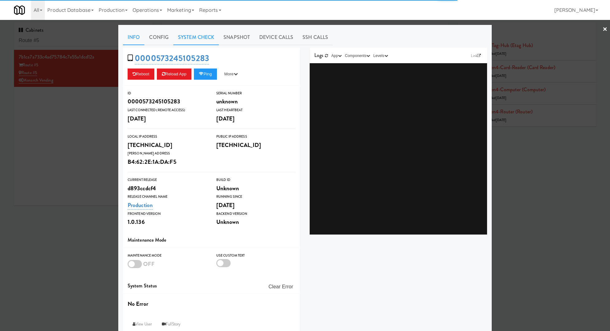
click at [199, 38] on link "System Check" at bounding box center [195, 38] width 45 height 16
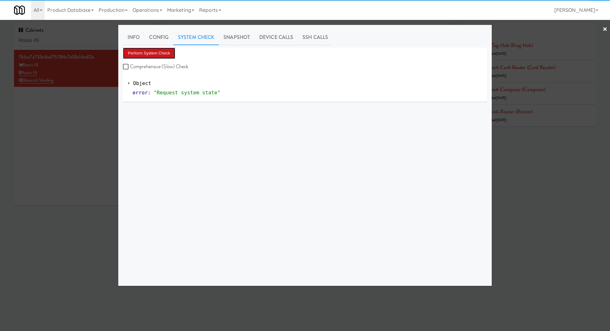
click at [171, 49] on button "Perform System Check" at bounding box center [149, 53] width 52 height 11
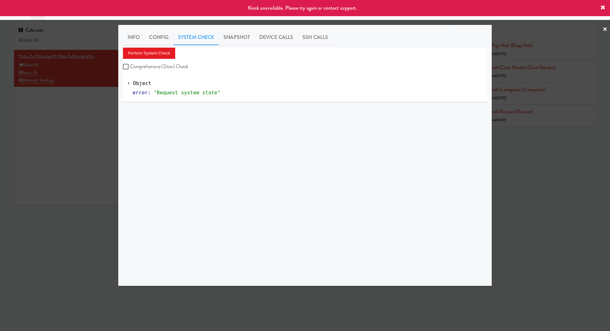
click at [83, 90] on div at bounding box center [305, 165] width 610 height 331
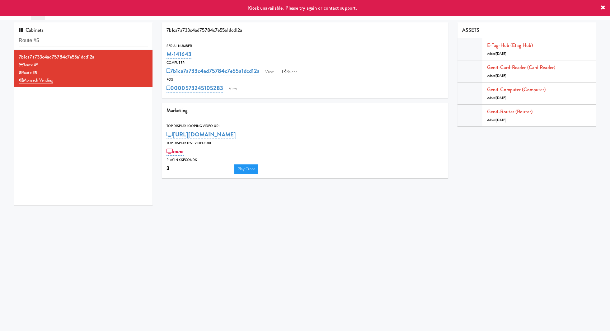
click at [287, 67] on link "Balena" at bounding box center [290, 71] width 22 height 9
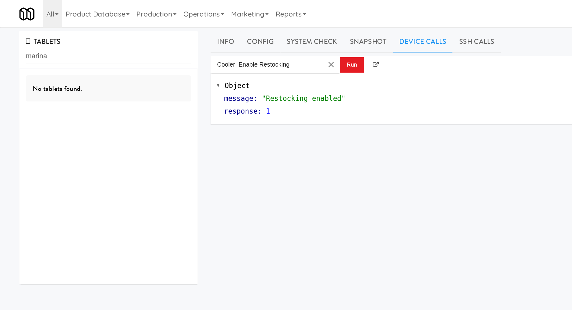
click at [49, 40] on input "marina" at bounding box center [78, 41] width 119 height 12
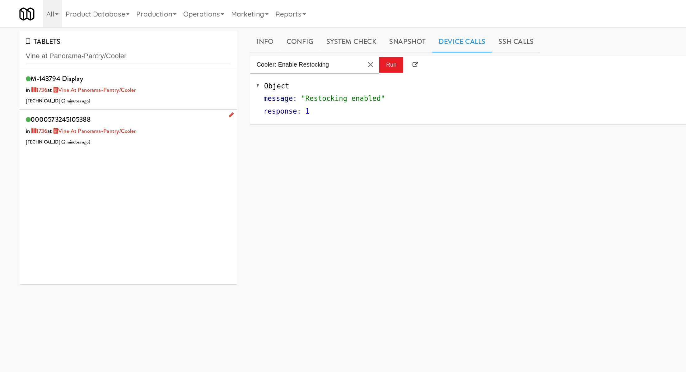
type input "Vine at Panorama-Pantry/Cooler"
click at [116, 89] on div "0000573245105388 in [DATE] at Vine at [GEOGRAPHIC_DATA]/Cooler [TECHNICAL_ID] (…" at bounding box center [93, 94] width 148 height 25
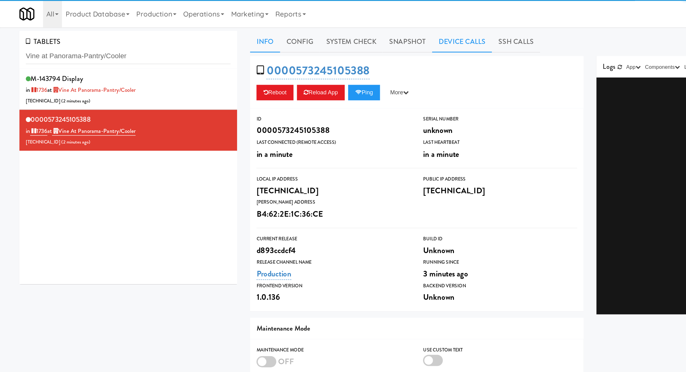
click at [326, 26] on link "Device Calls" at bounding box center [333, 30] width 43 height 16
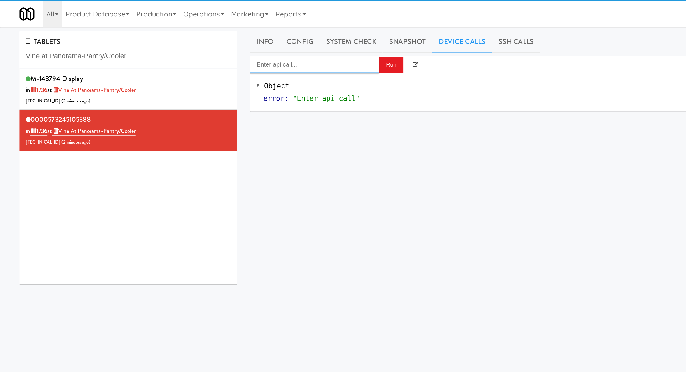
click at [218, 47] on input "Enter api call..." at bounding box center [227, 46] width 93 height 12
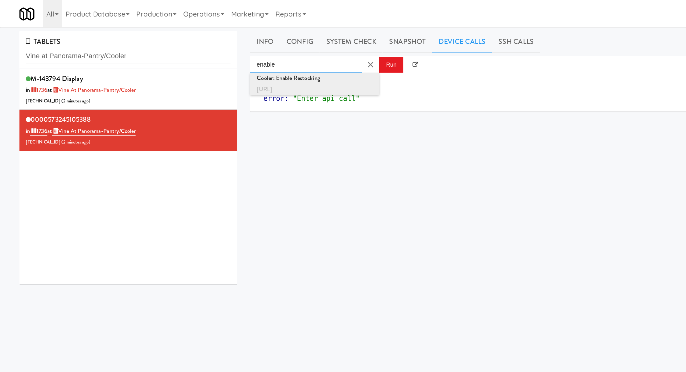
click at [221, 57] on div "Cooler: Enable Restocking" at bounding box center [227, 57] width 84 height 8
type input "Cooler: Enable Restocking"
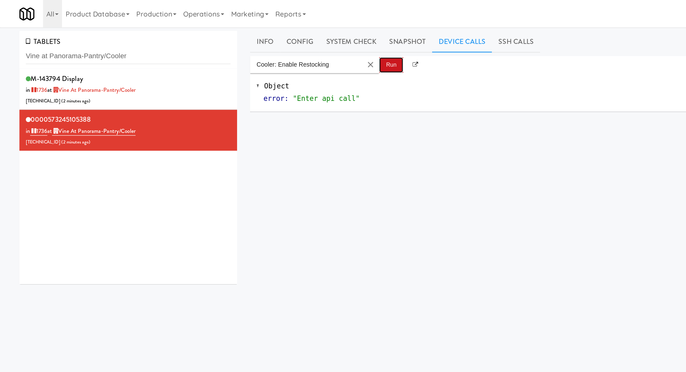
click at [278, 50] on button "Run" at bounding box center [282, 46] width 17 height 11
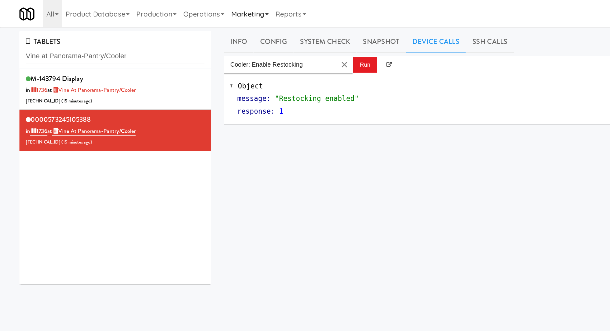
click at [184, 16] on link "Marketing" at bounding box center [181, 10] width 32 height 20
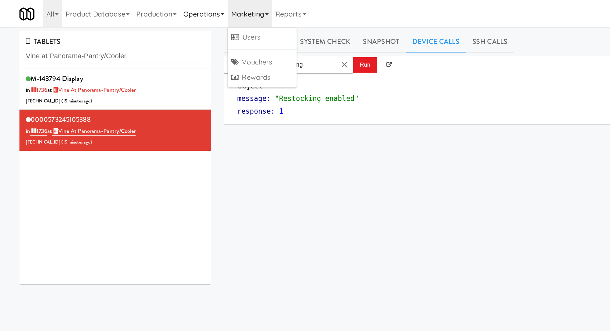
click at [149, 12] on link "Operations" at bounding box center [147, 10] width 35 height 20
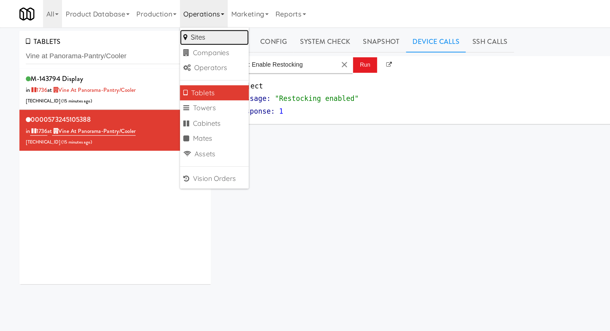
click at [150, 32] on link "Sites" at bounding box center [155, 26] width 50 height 11
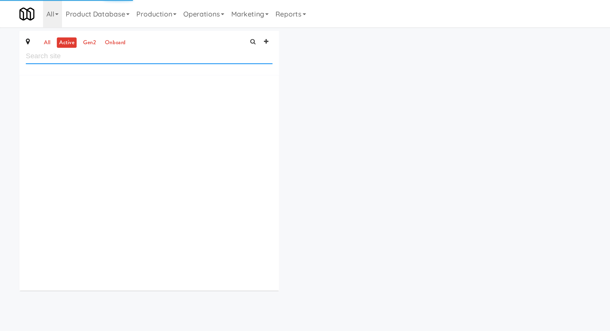
paste input "Midtown205 - Drinks"
type input "Midtown205 - Drinks"
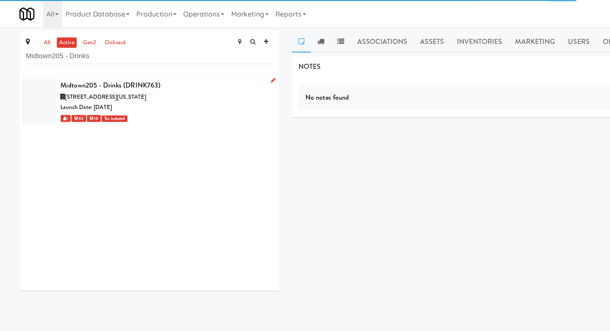
click at [198, 58] on icon at bounding box center [197, 58] width 3 height 4
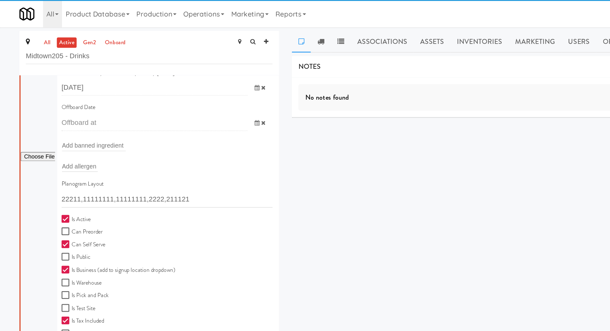
scroll to position [85, 0]
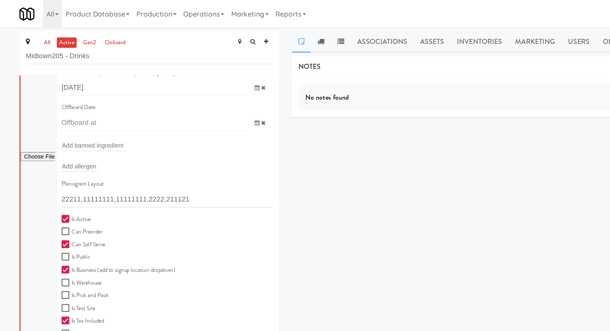
click at [59, 155] on label "Is Active" at bounding box center [54, 159] width 21 height 8
click at [52, 156] on input "Is Active" at bounding box center [47, 158] width 7 height 5
checkbox input "false"
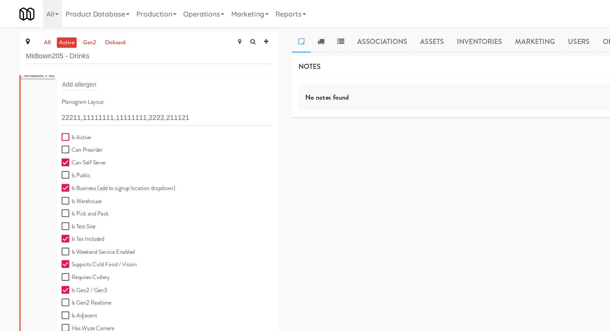
scroll to position [165, 0]
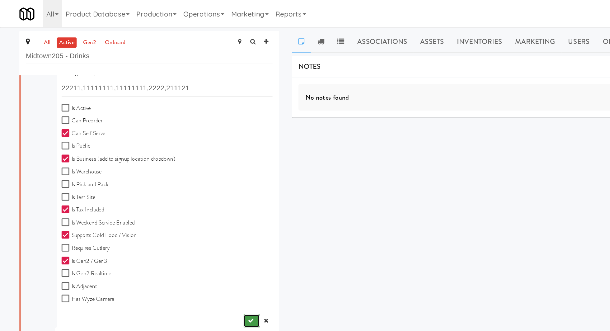
click at [179, 233] on button "submit" at bounding box center [182, 231] width 12 height 9
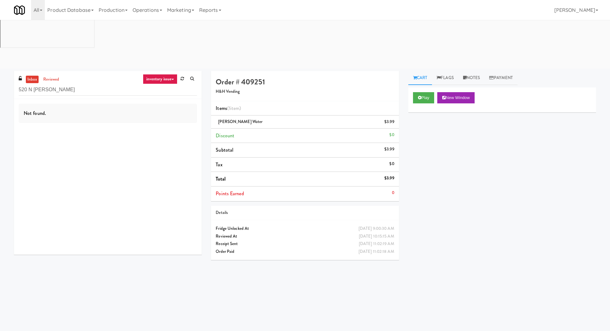
click at [49, 84] on input "520 N [PERSON_NAME]" at bounding box center [108, 90] width 178 height 12
click at [153, 74] on link "inventory issue" at bounding box center [160, 79] width 35 height 10
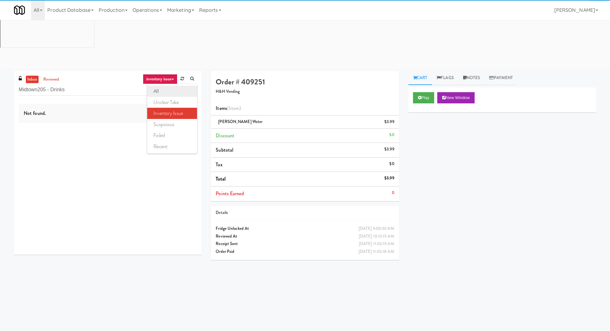
click at [170, 86] on link "all" at bounding box center [172, 91] width 50 height 11
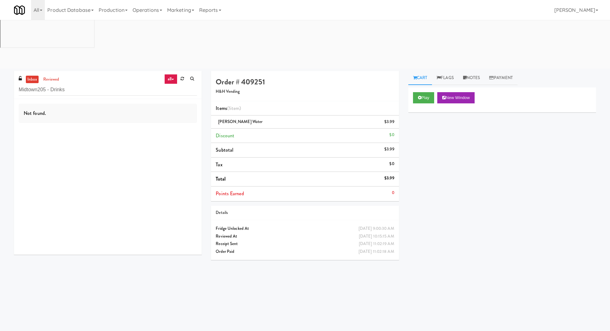
click at [172, 74] on link "all" at bounding box center [170, 79] width 13 height 10
click at [55, 76] on link "reviewed" at bounding box center [51, 80] width 19 height 8
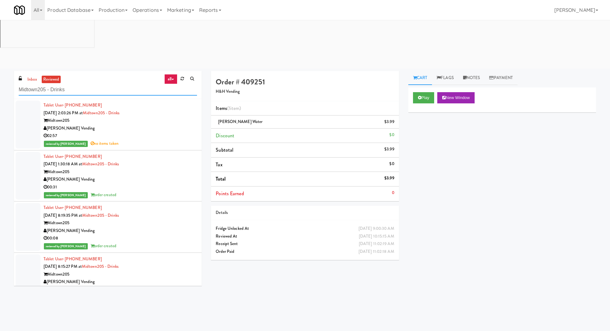
click at [47, 84] on input "Midtown205 - Drinks" at bounding box center [108, 90] width 178 height 12
paste input "Route #5"
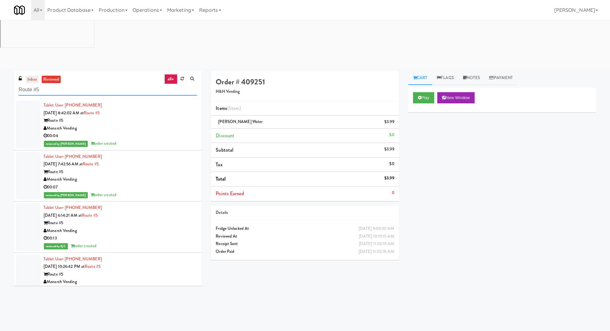
type input "Route #5"
click at [30, 76] on link "inbox" at bounding box center [32, 80] width 13 height 8
